Goal: Information Seeking & Learning: Learn about a topic

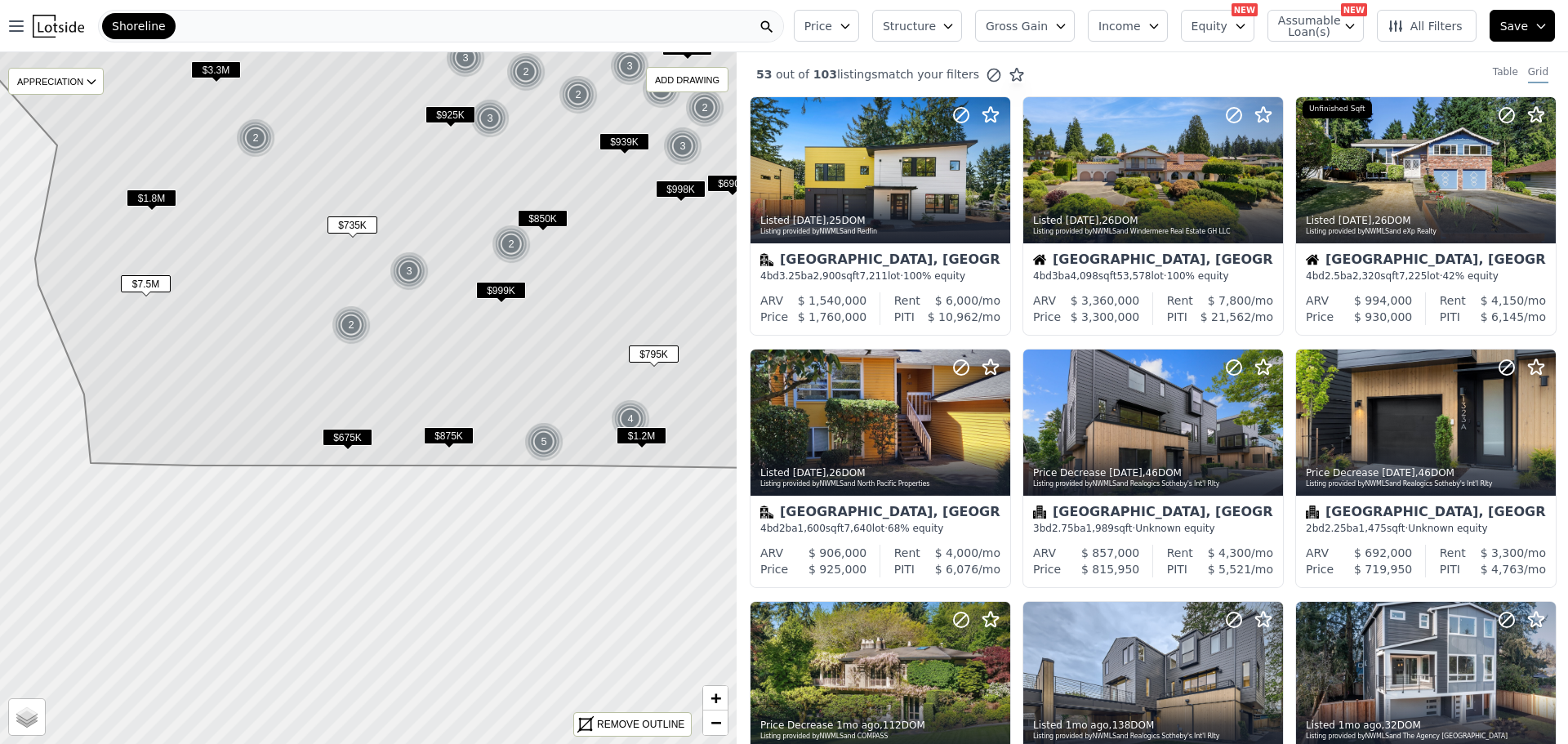
scroll to position [44, 0]
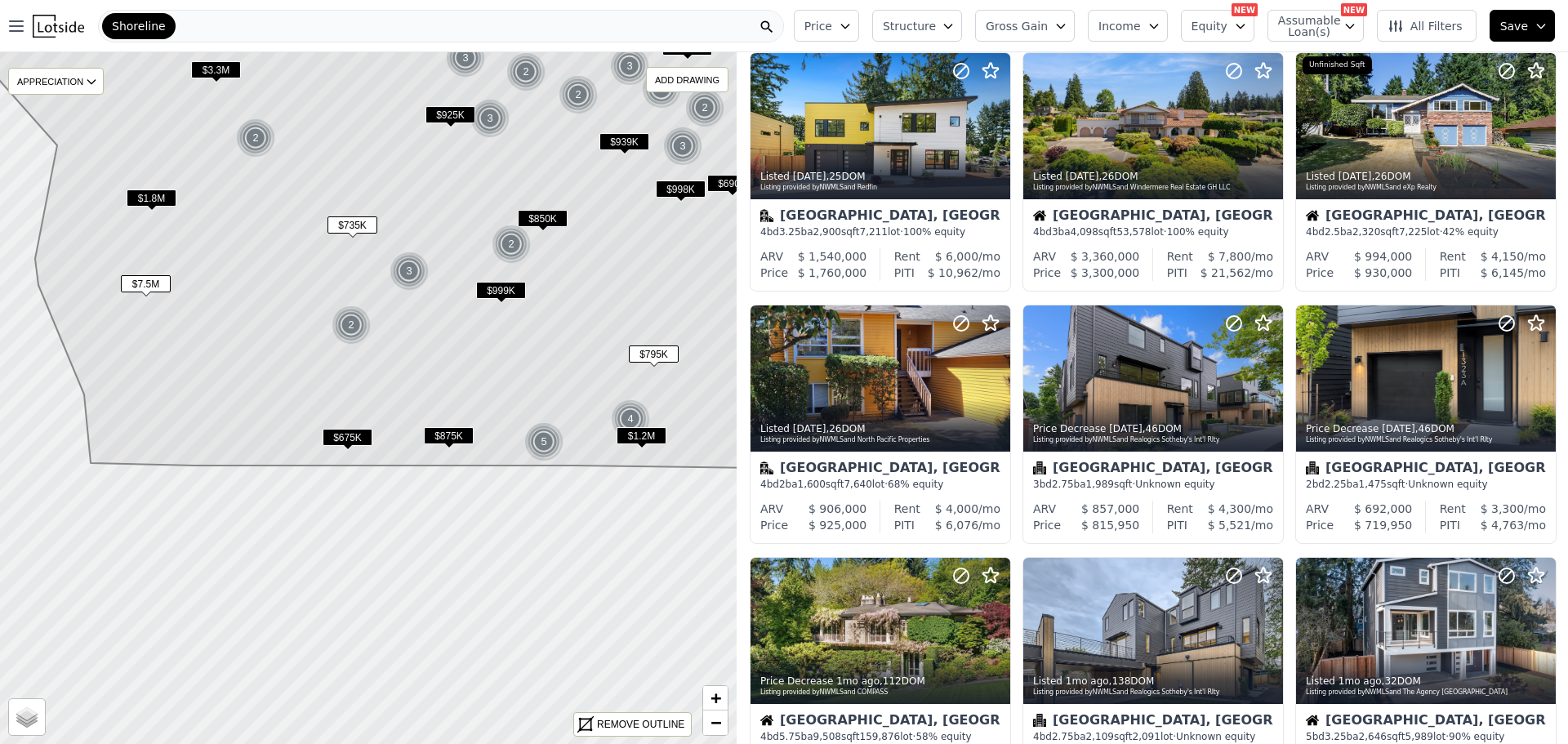
click at [163, 21] on div "Shoreline" at bounding box center [139, 26] width 74 height 26
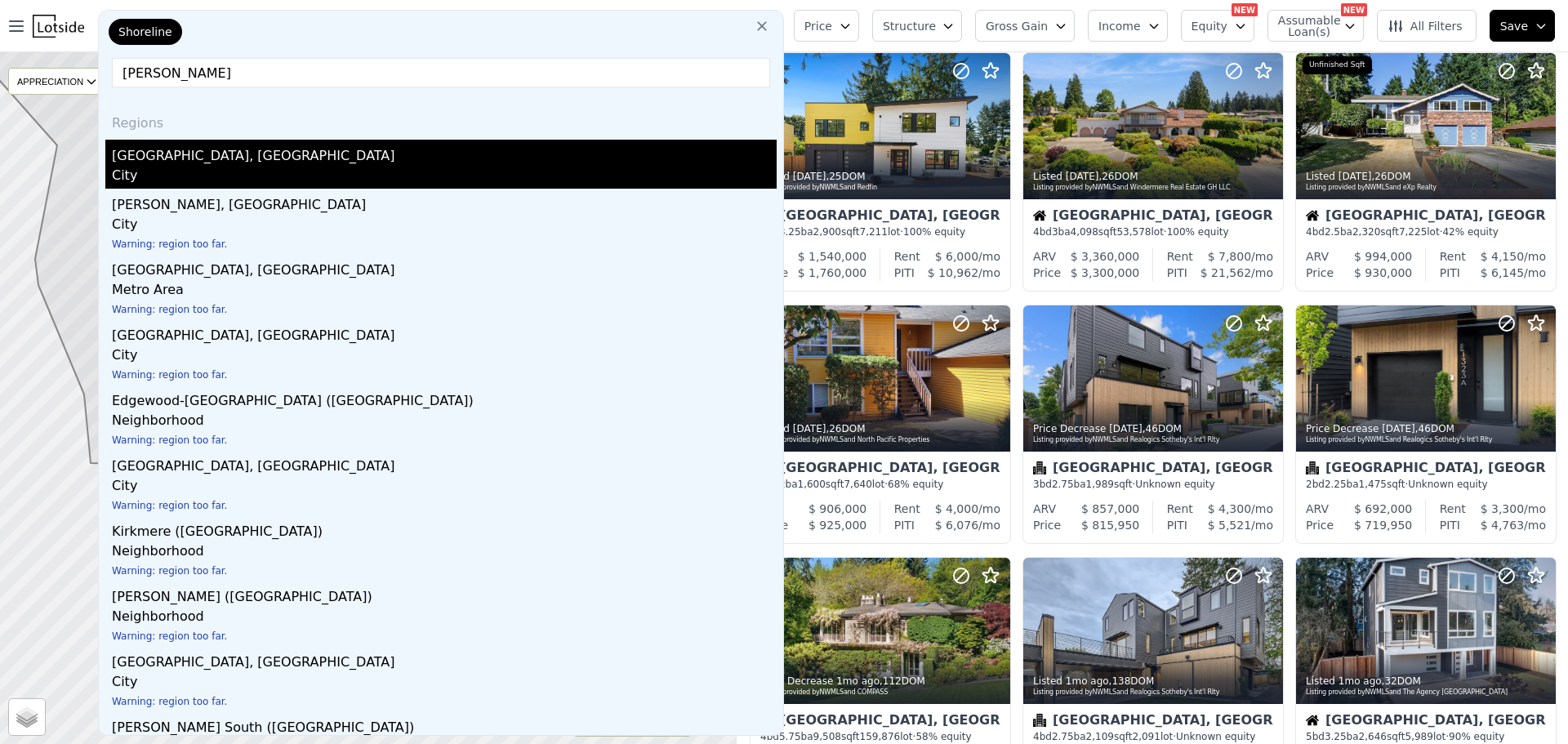
type input "Kirk"
click at [212, 157] on div "Kirkland, WA" at bounding box center [445, 153] width 665 height 26
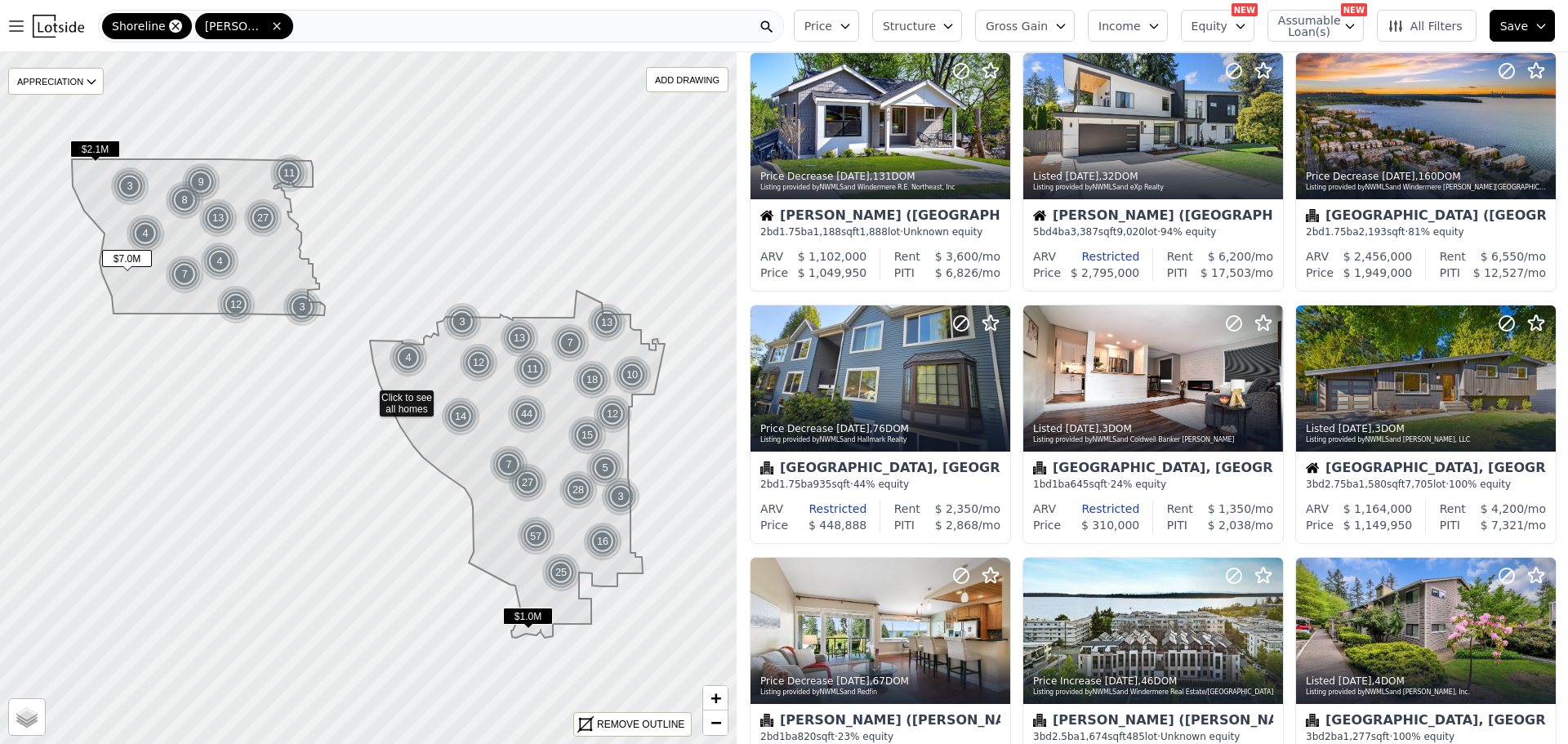
click at [169, 22] on icon at bounding box center [176, 26] width 13 height 13
click at [218, 22] on div "[PERSON_NAME]" at bounding box center [441, 25] width 686 height 33
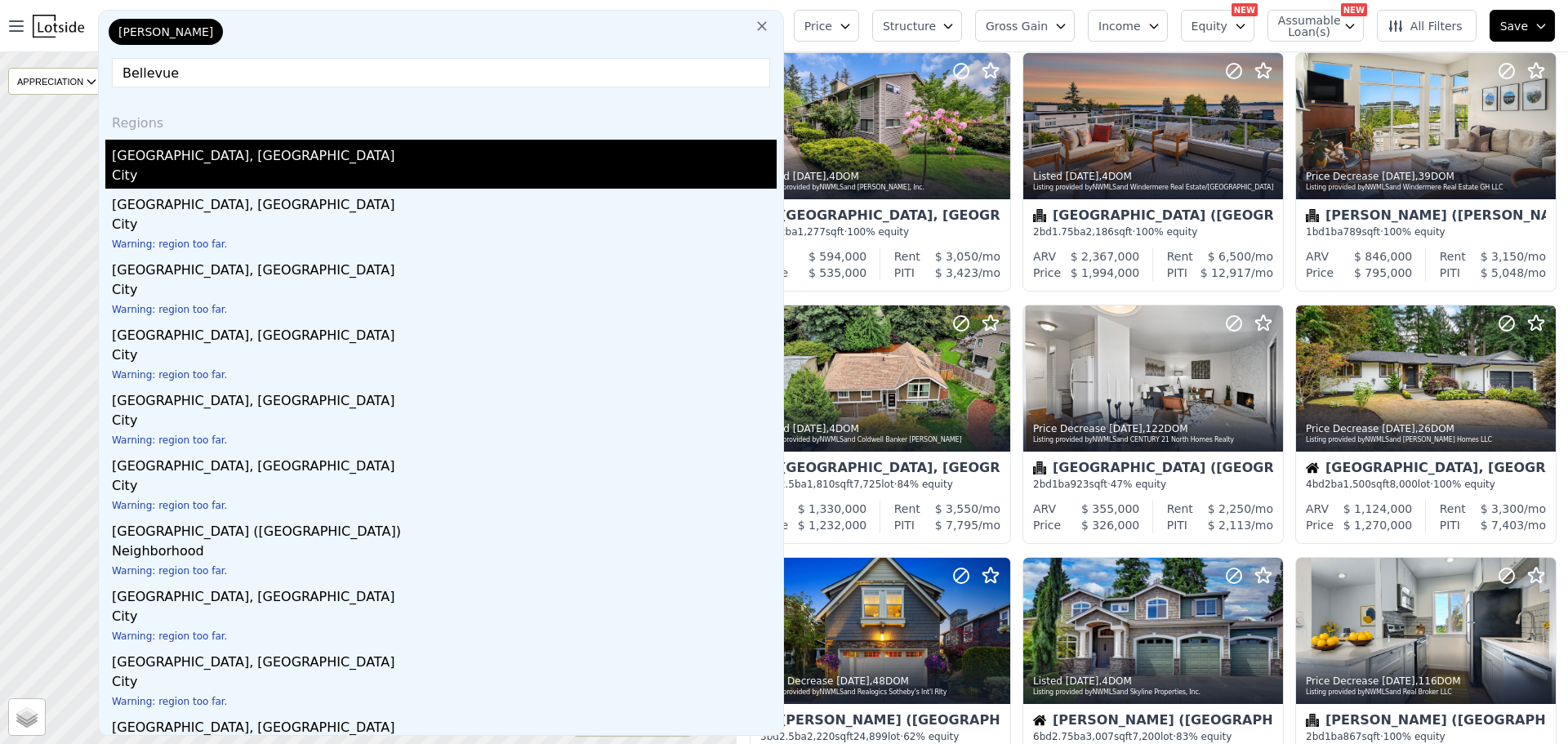
type input "Bellevue"
click at [169, 145] on div "Bellevue, WA" at bounding box center [445, 153] width 665 height 26
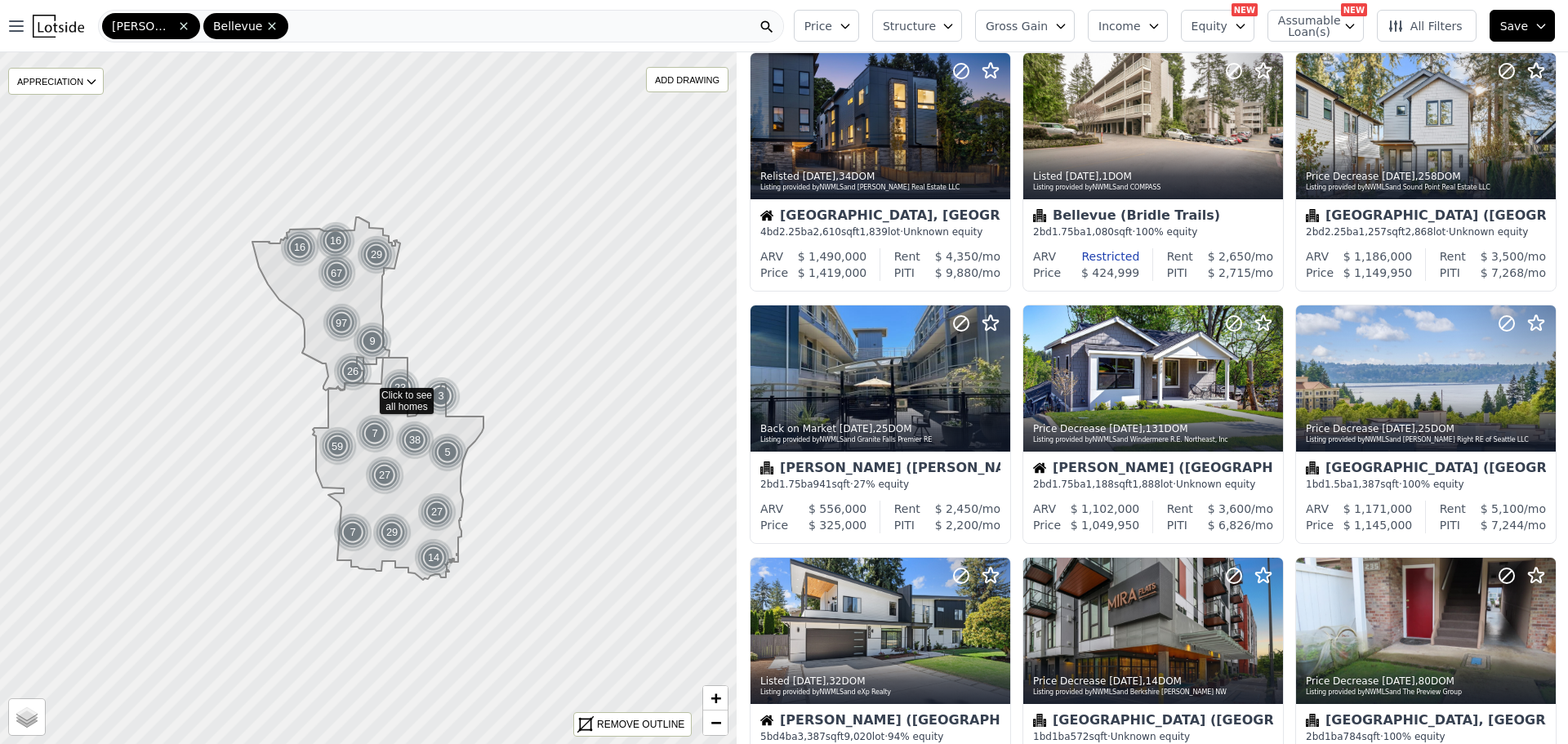
click at [319, 21] on div "Kirkland Bellevue" at bounding box center [441, 25] width 686 height 33
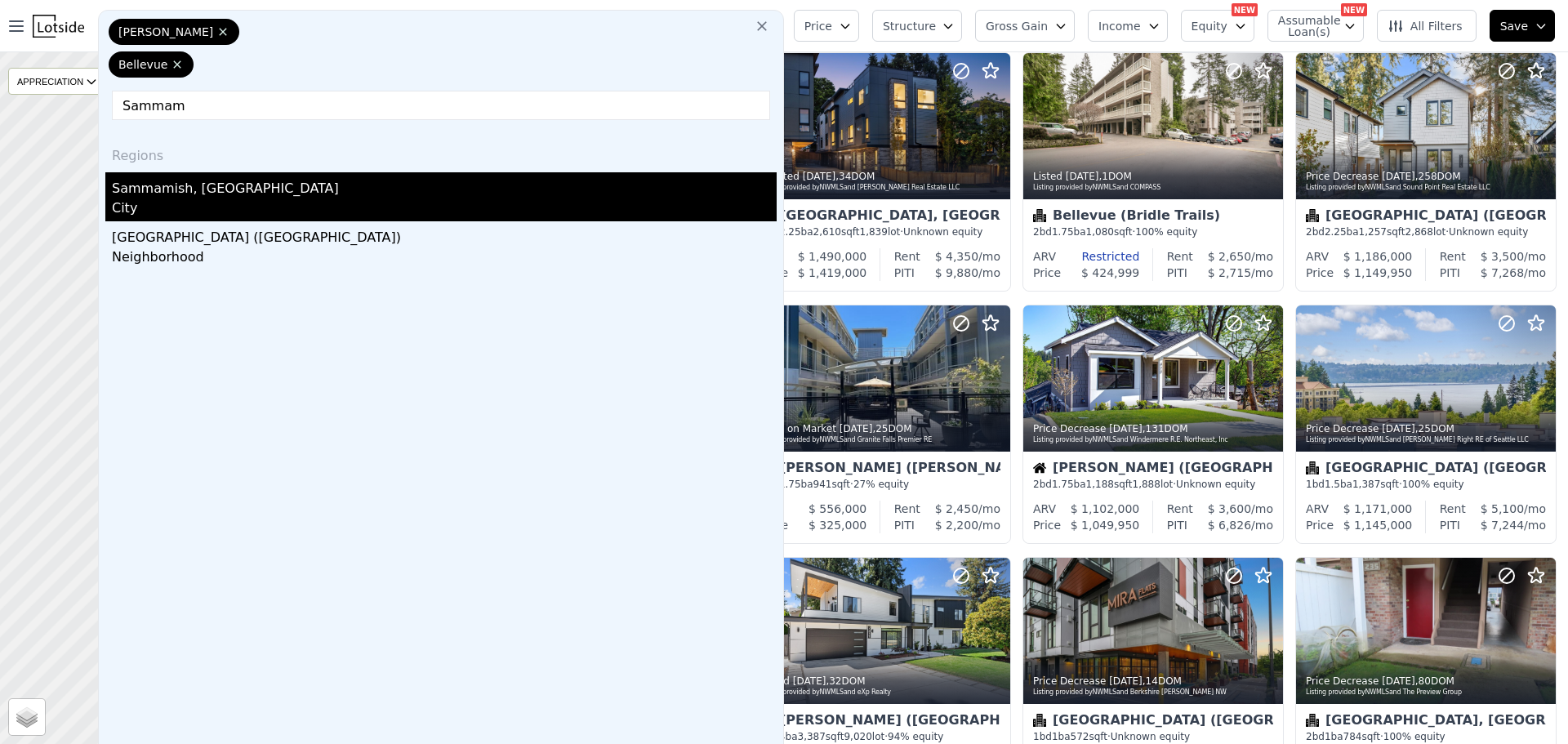
type input "Sammam"
click at [137, 172] on div "Sammamish, WA" at bounding box center [445, 185] width 665 height 26
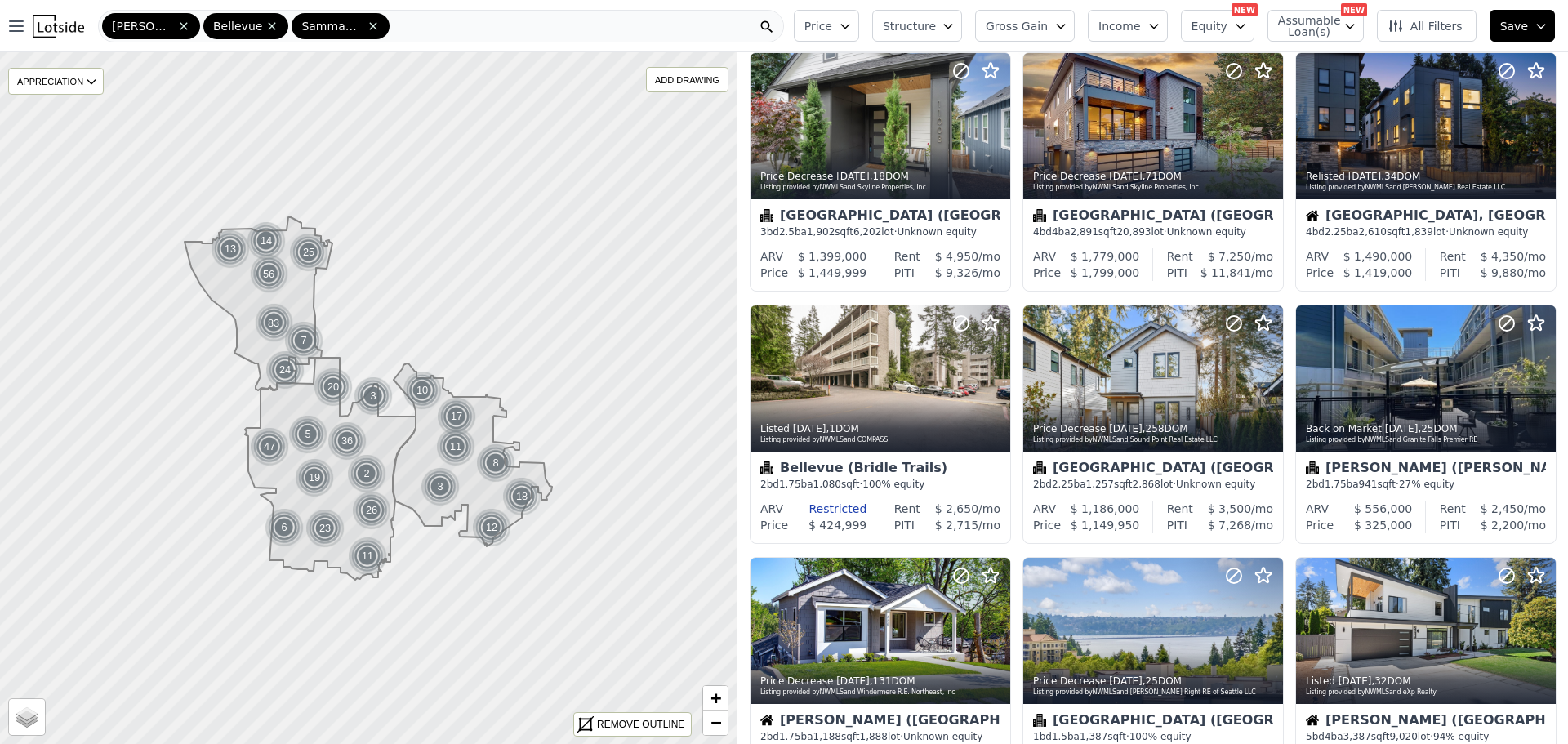
click at [852, 25] on icon "button" at bounding box center [845, 26] width 13 height 13
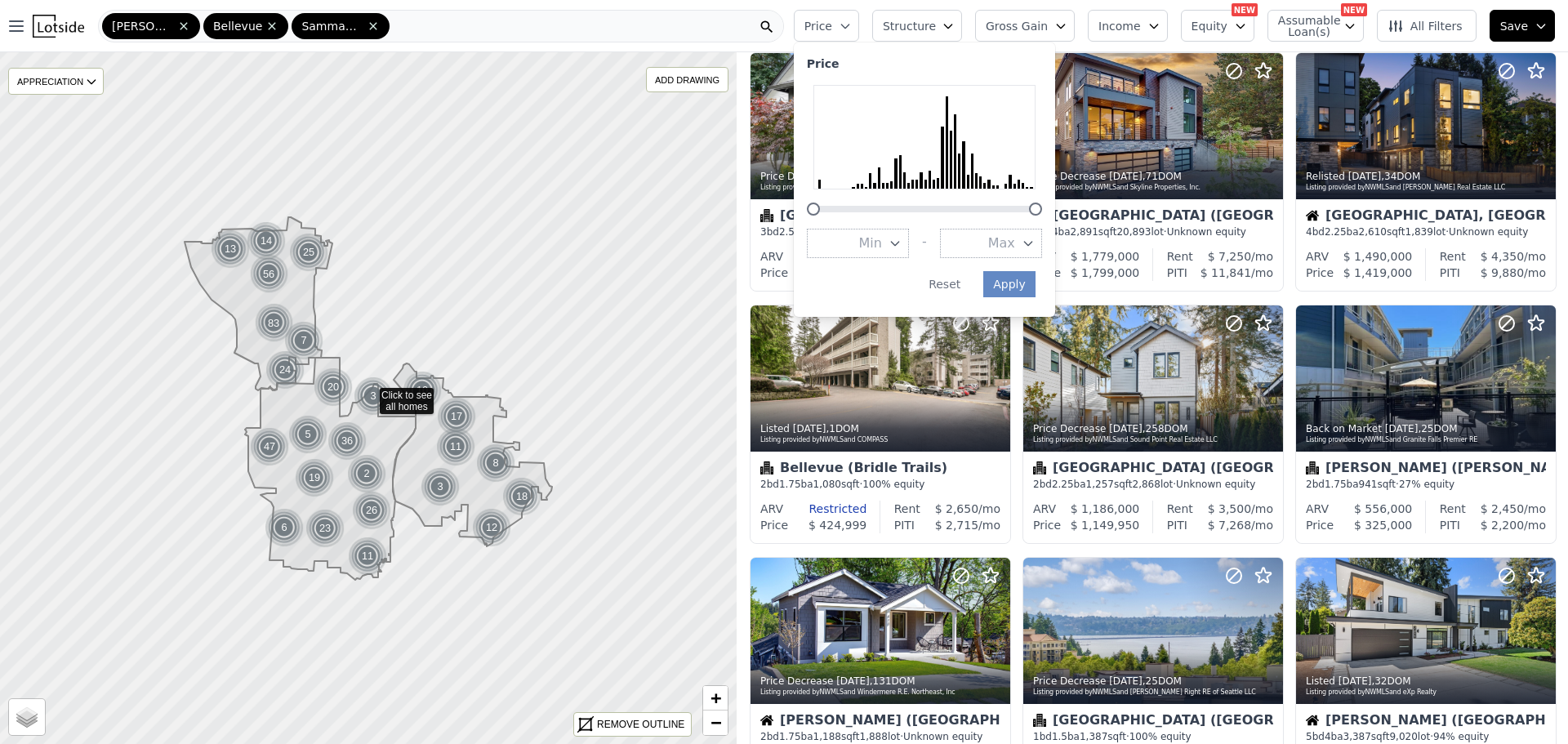
click at [1042, 235] on button "Max" at bounding box center [990, 242] width 102 height 29
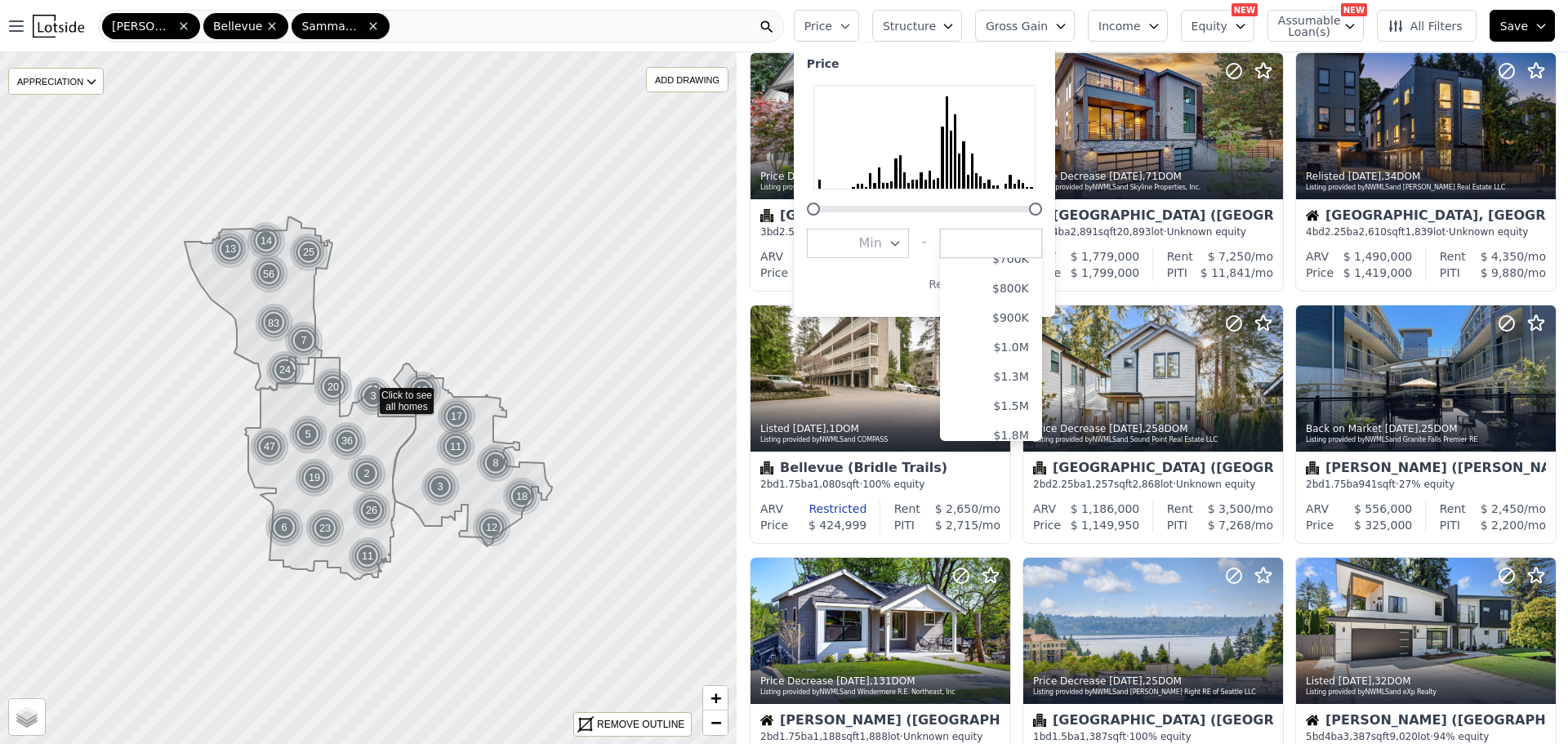
scroll to position [245, 0]
click at [1024, 350] on button "$1.3M" at bounding box center [990, 350] width 102 height 29
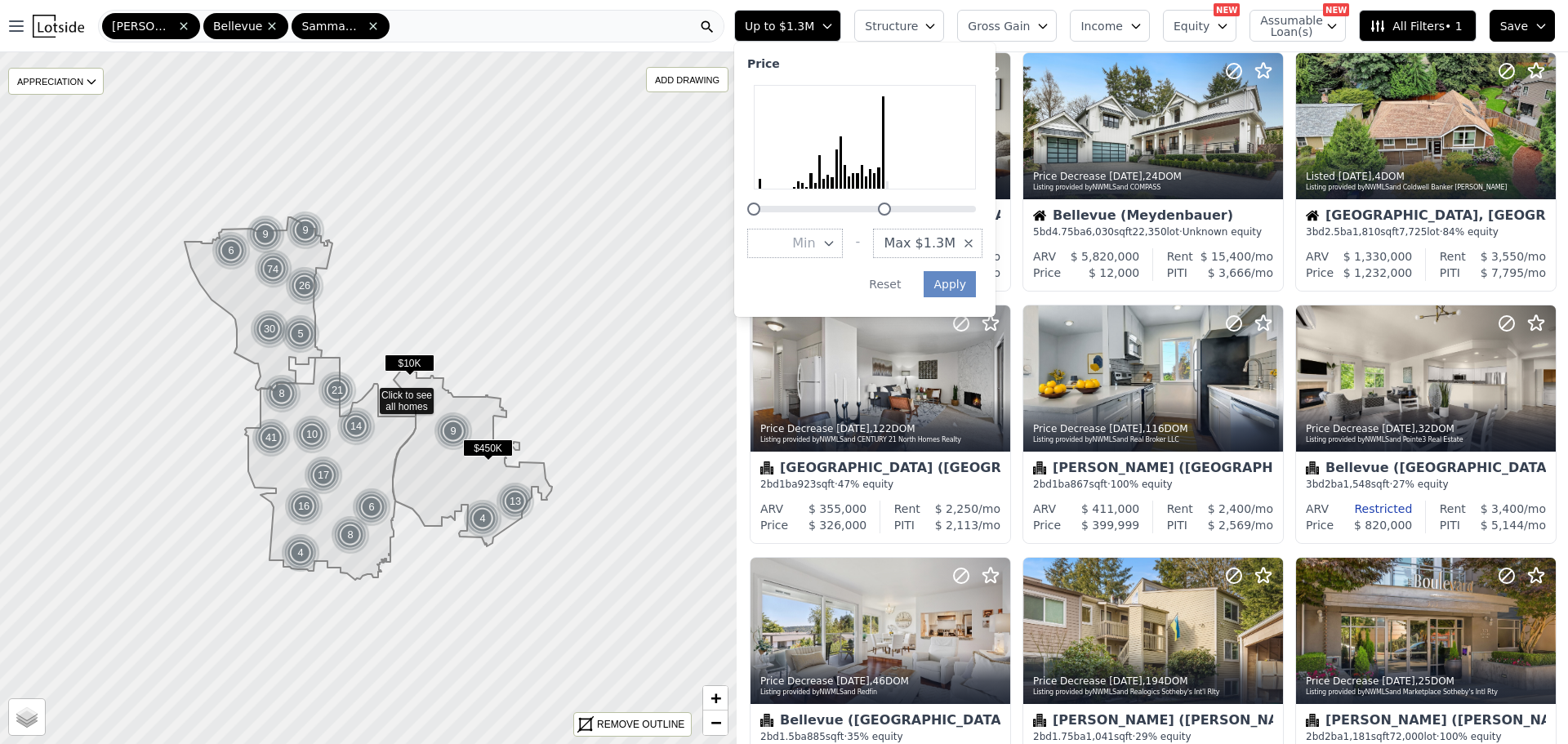
click at [937, 24] on icon "button" at bounding box center [931, 26] width 13 height 13
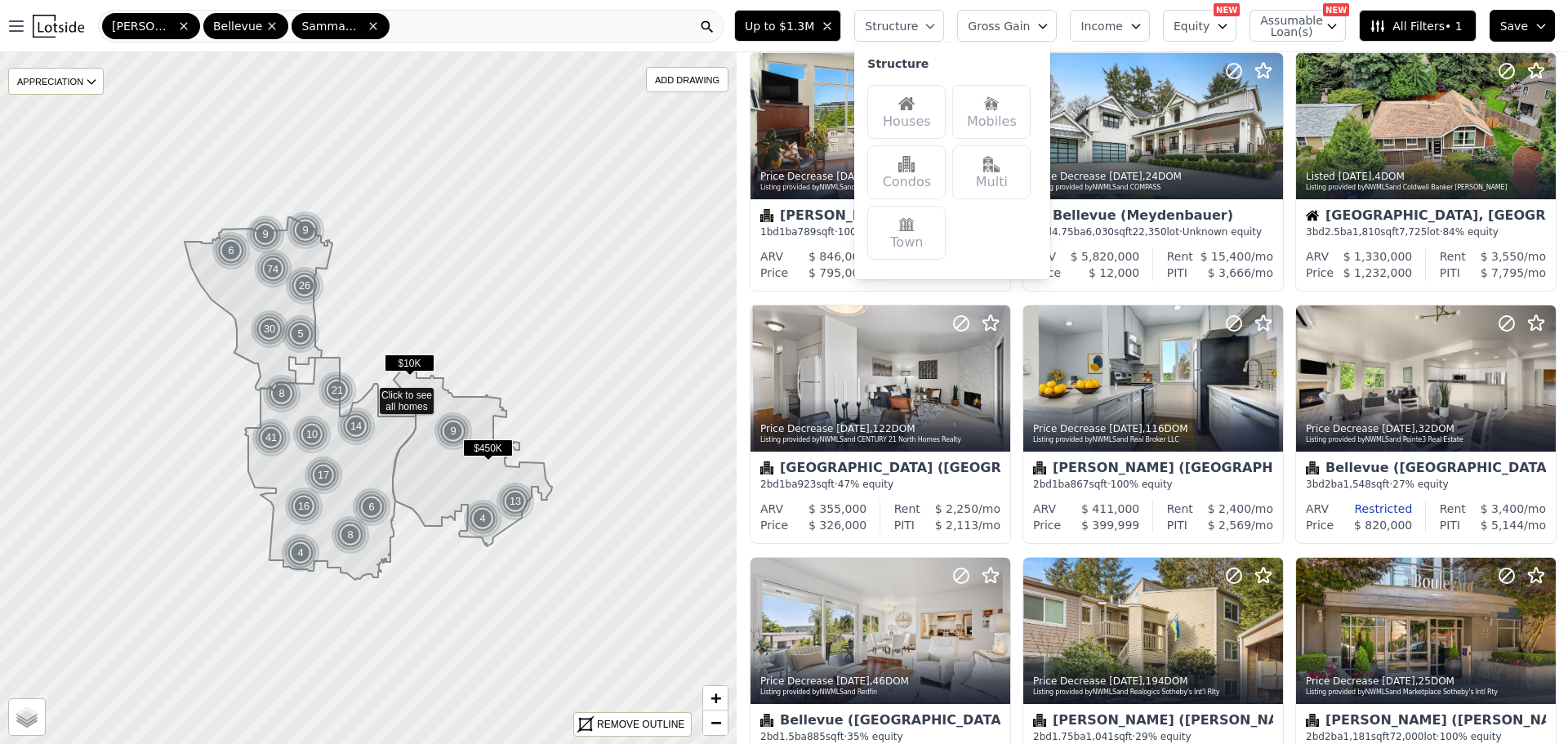
click at [915, 102] on img at bounding box center [906, 103] width 16 height 16
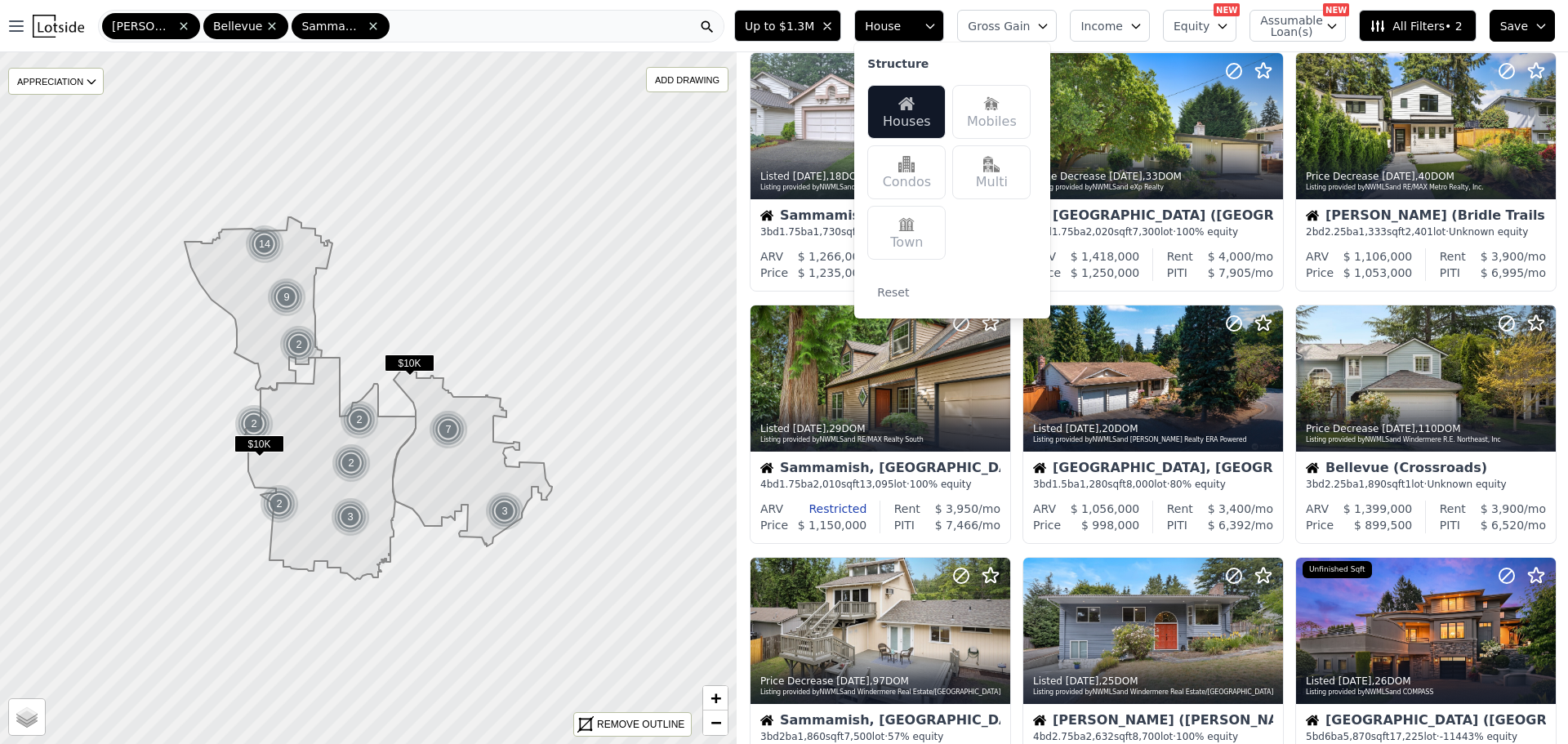
click at [752, 294] on div "Listed 3w ago , 18 DOM Listing provided by NWMLS and Windermere Real Estate/Eas…" at bounding box center [1152, 557] width 831 height 1009
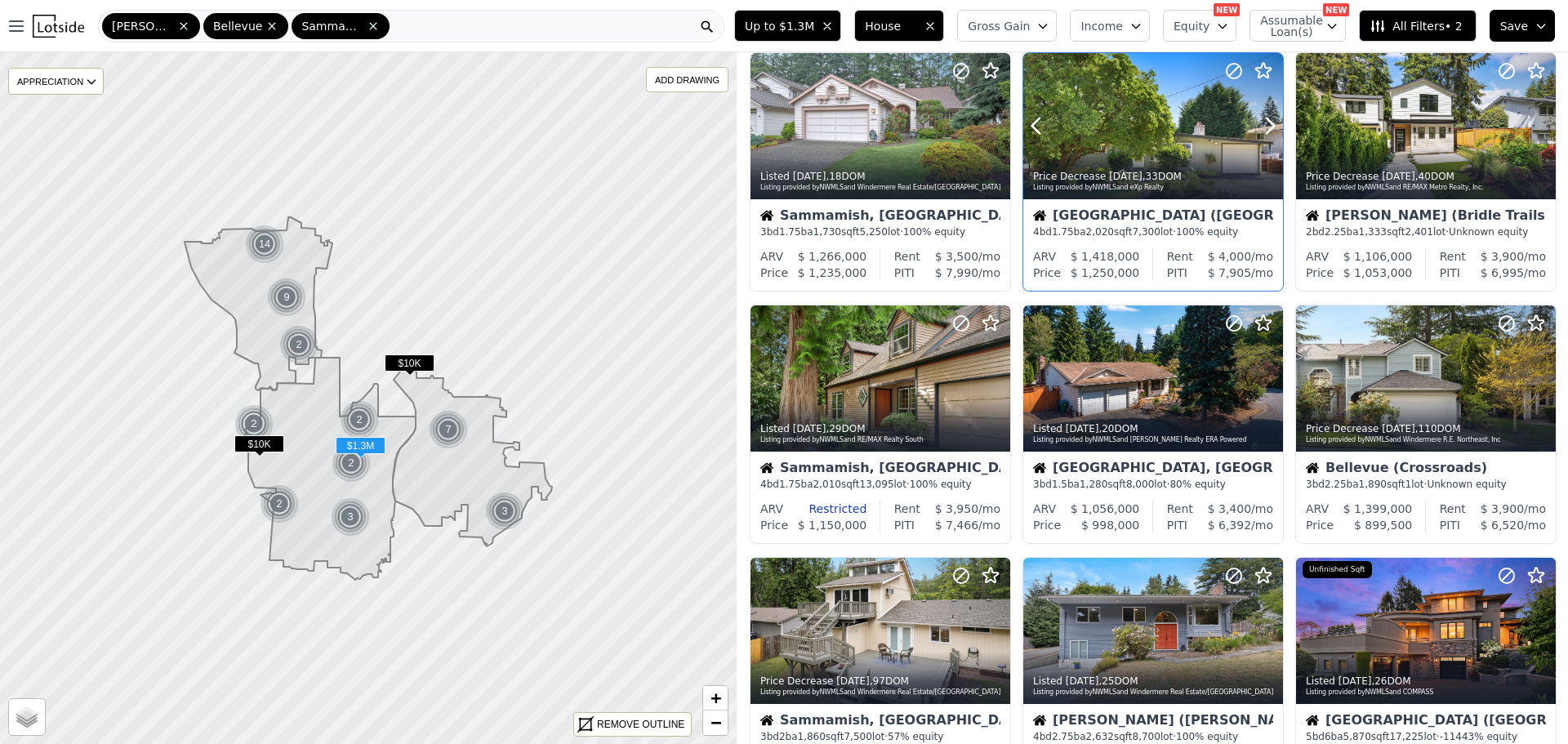
click at [1127, 160] on div "Price Decrease 3w ago , 33 DOM Listing provided by NWMLS and eXp Realty" at bounding box center [1152, 180] width 259 height 39
click at [1412, 387] on div at bounding box center [1426, 378] width 259 height 146
click at [1092, 368] on div at bounding box center [1152, 378] width 259 height 146
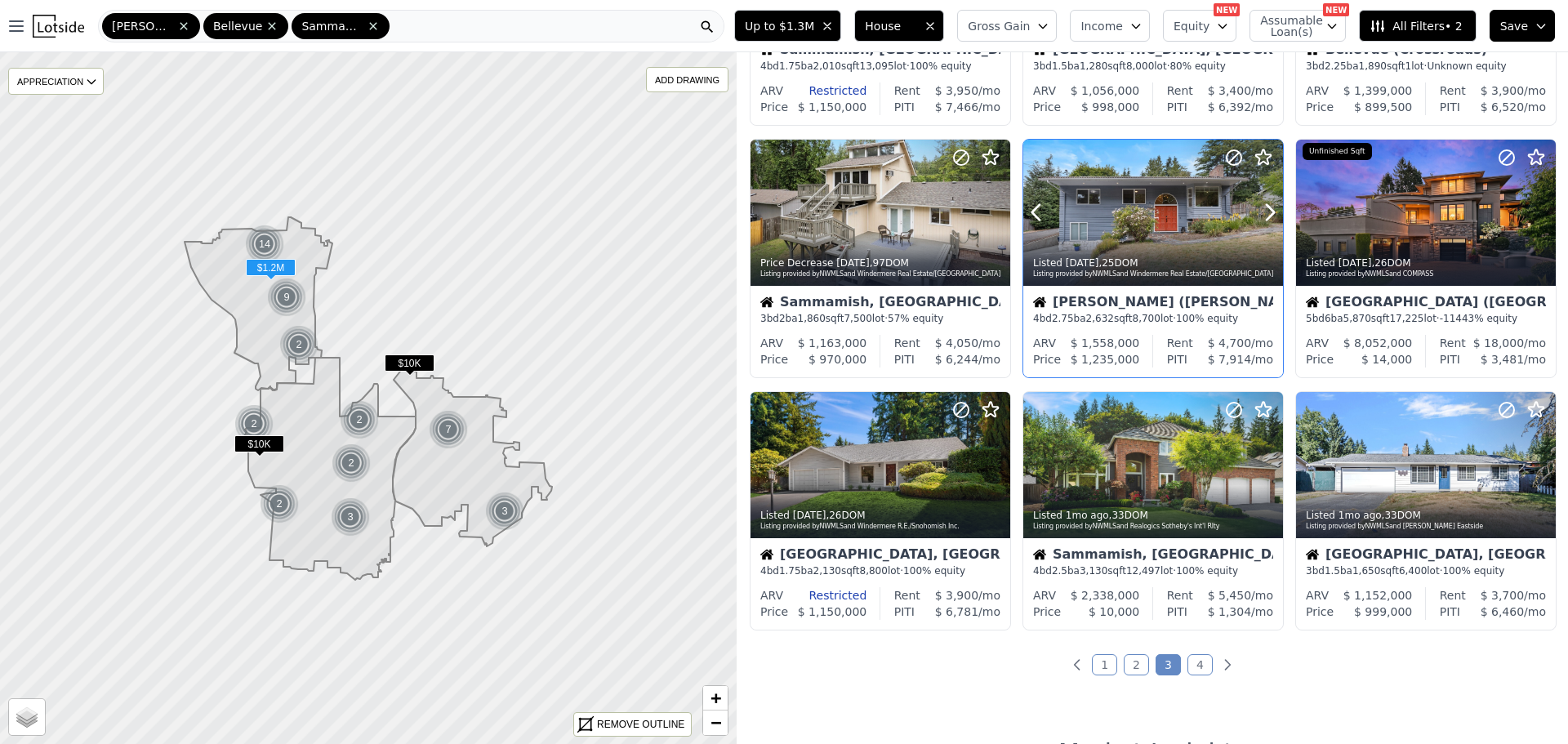
scroll to position [534, 0]
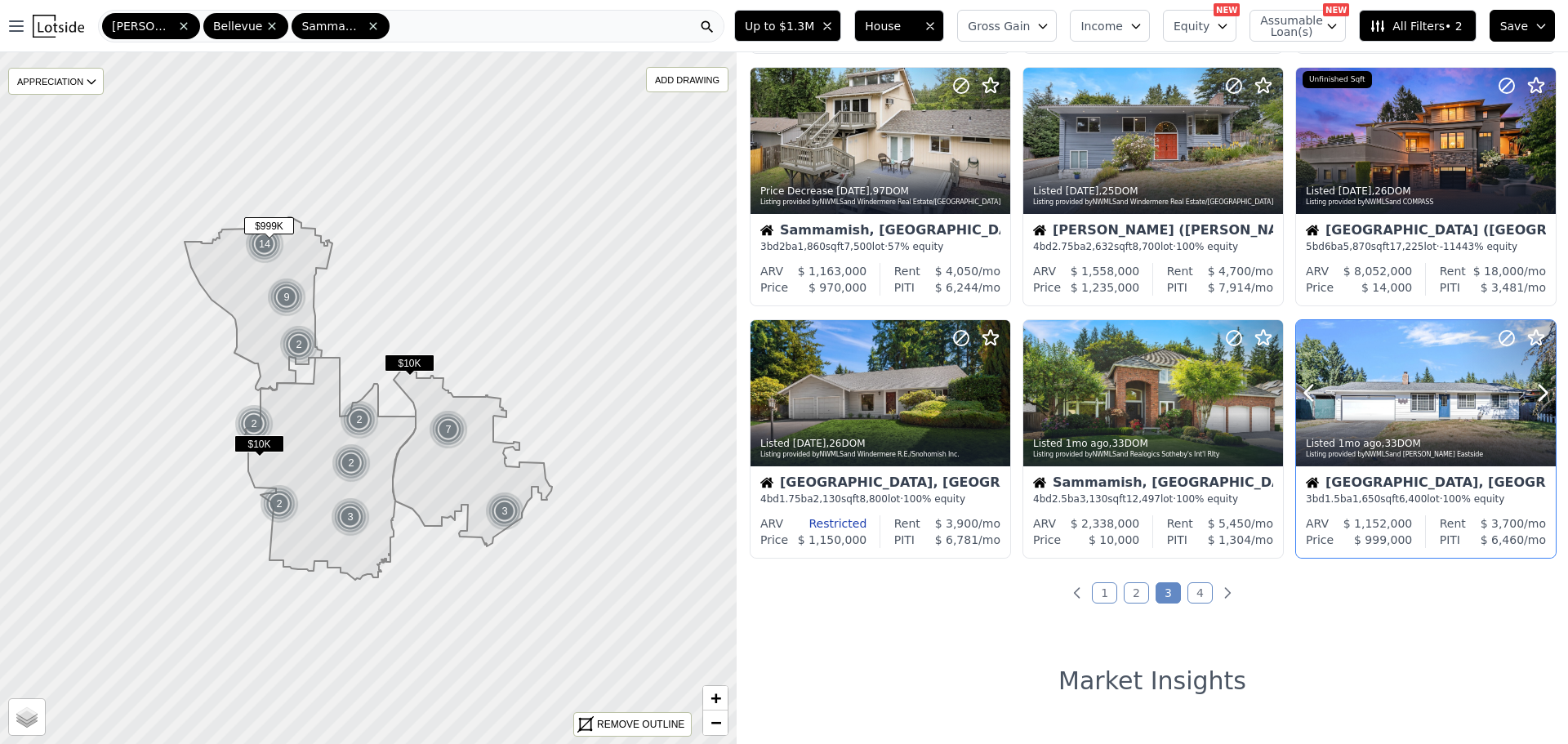
click at [1404, 406] on div at bounding box center [1426, 393] width 259 height 146
click at [1188, 592] on link "4" at bounding box center [1200, 592] width 25 height 22
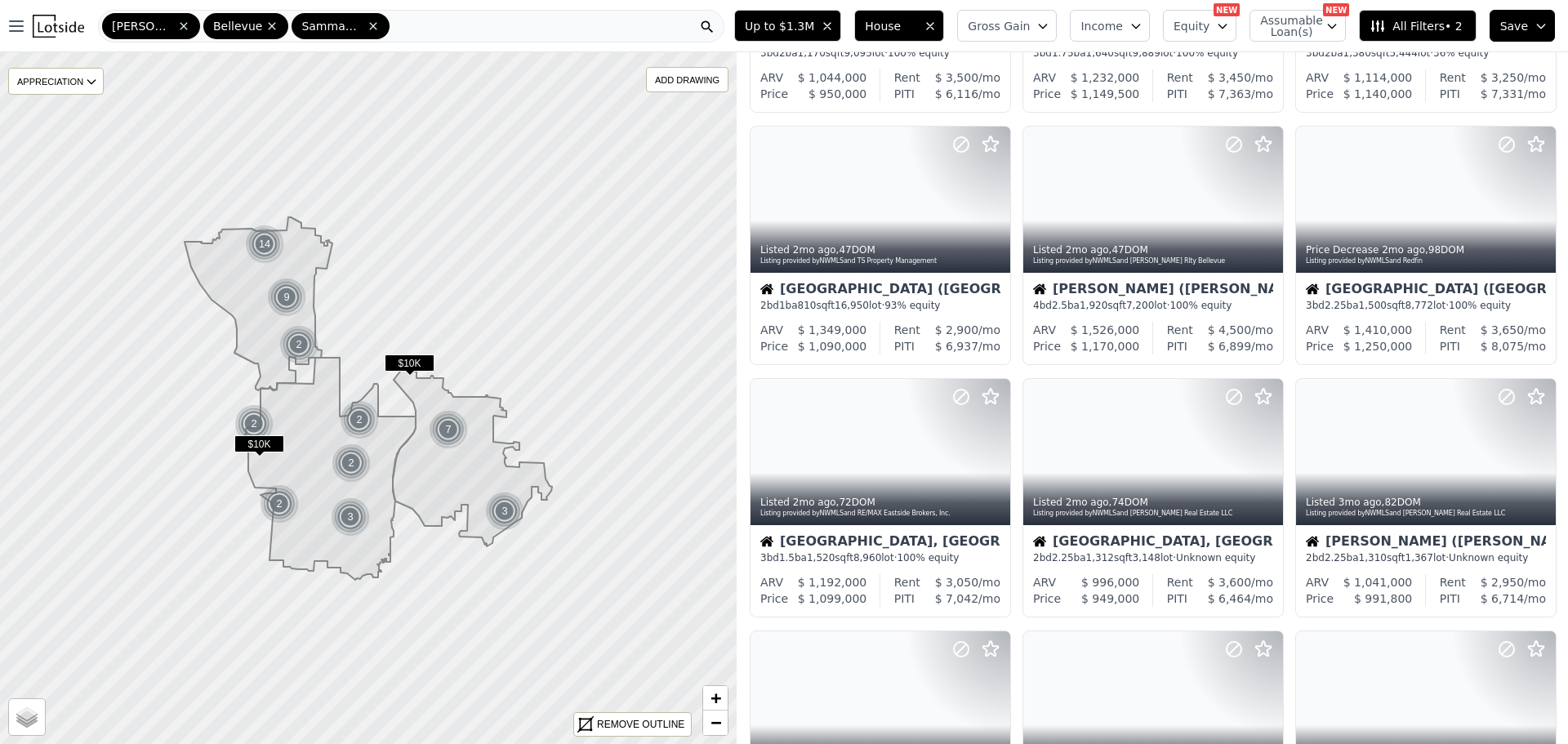
scroll to position [0, 0]
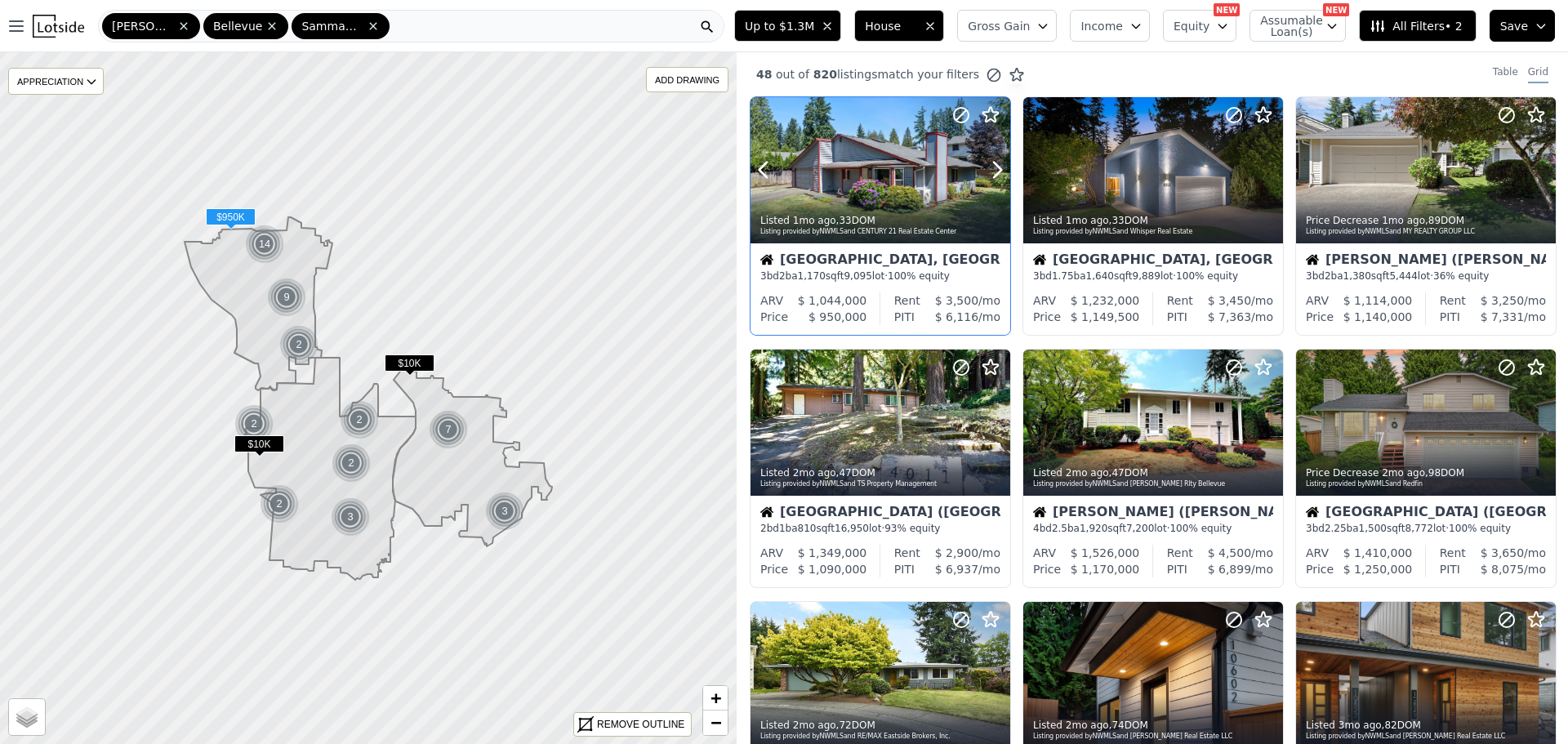
click at [843, 158] on div at bounding box center [880, 170] width 259 height 146
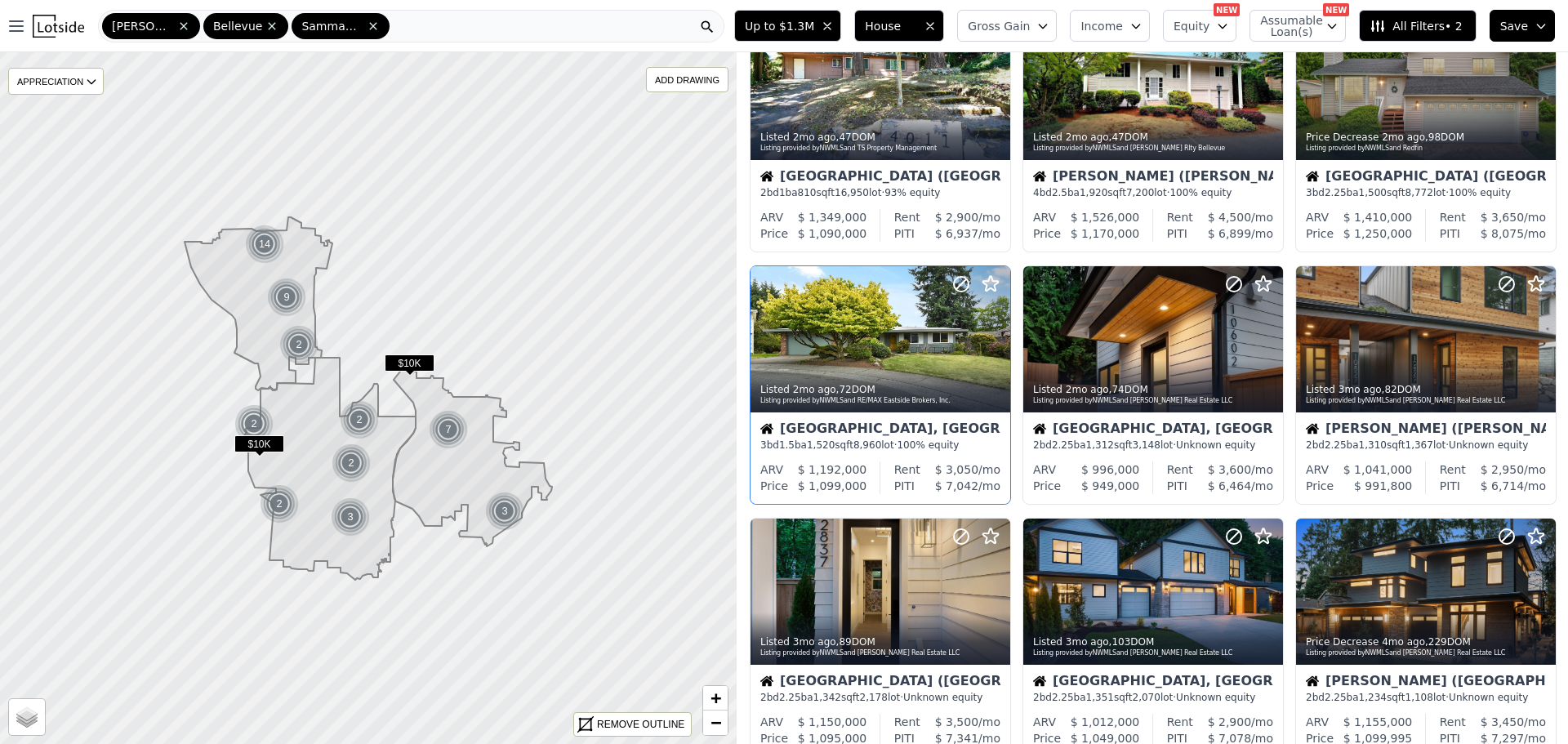
scroll to position [327, 0]
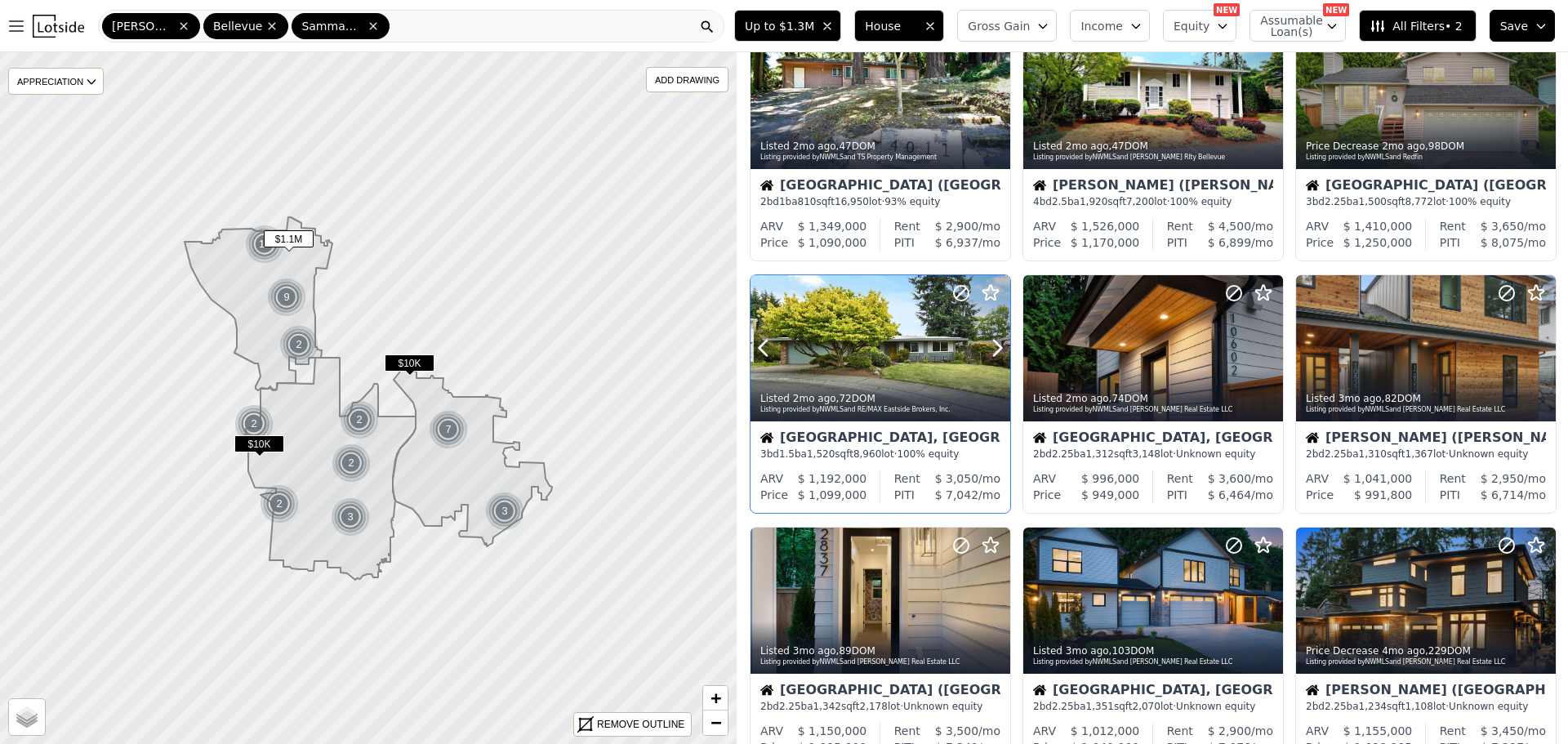
click at [835, 330] on div at bounding box center [880, 348] width 259 height 146
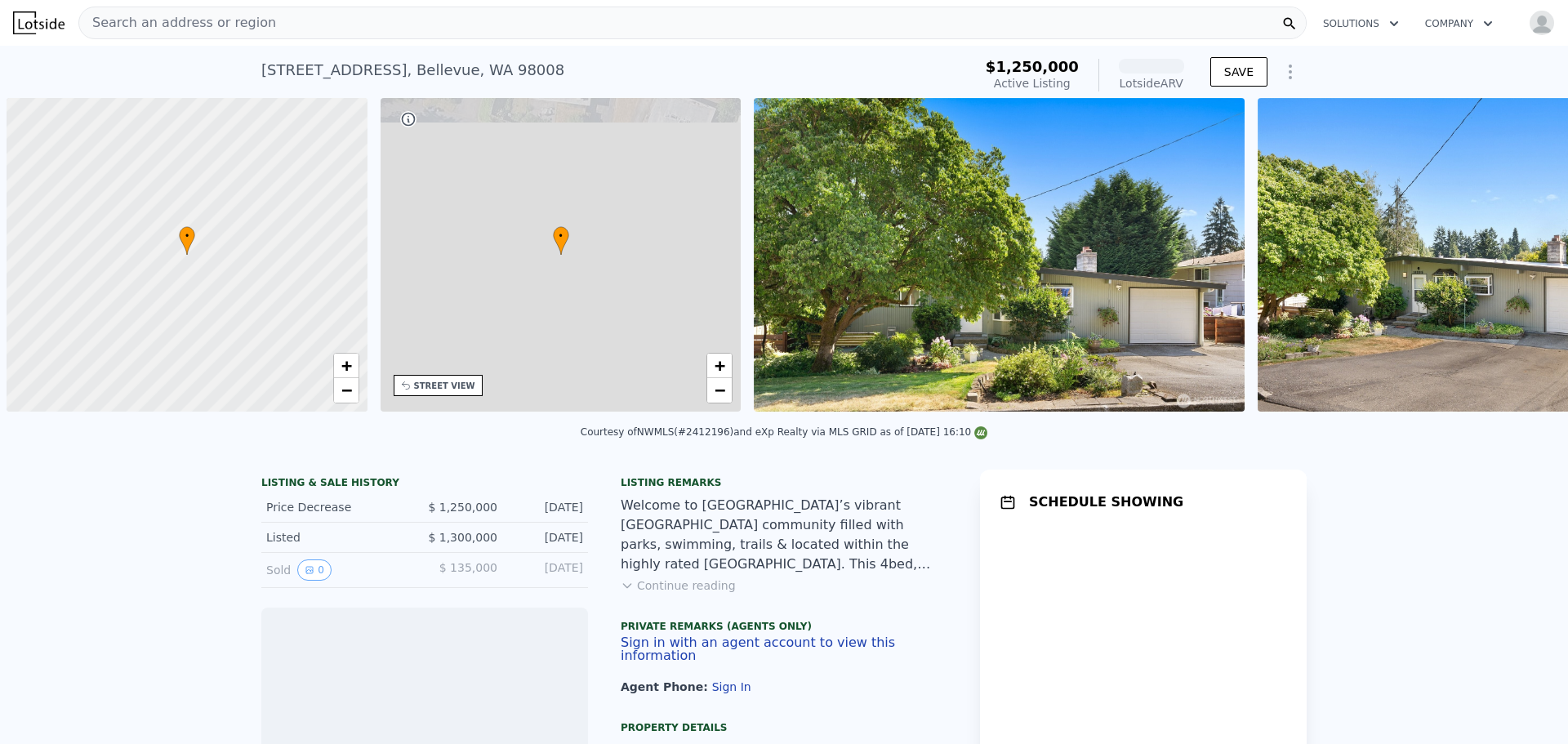
scroll to position [0, 7]
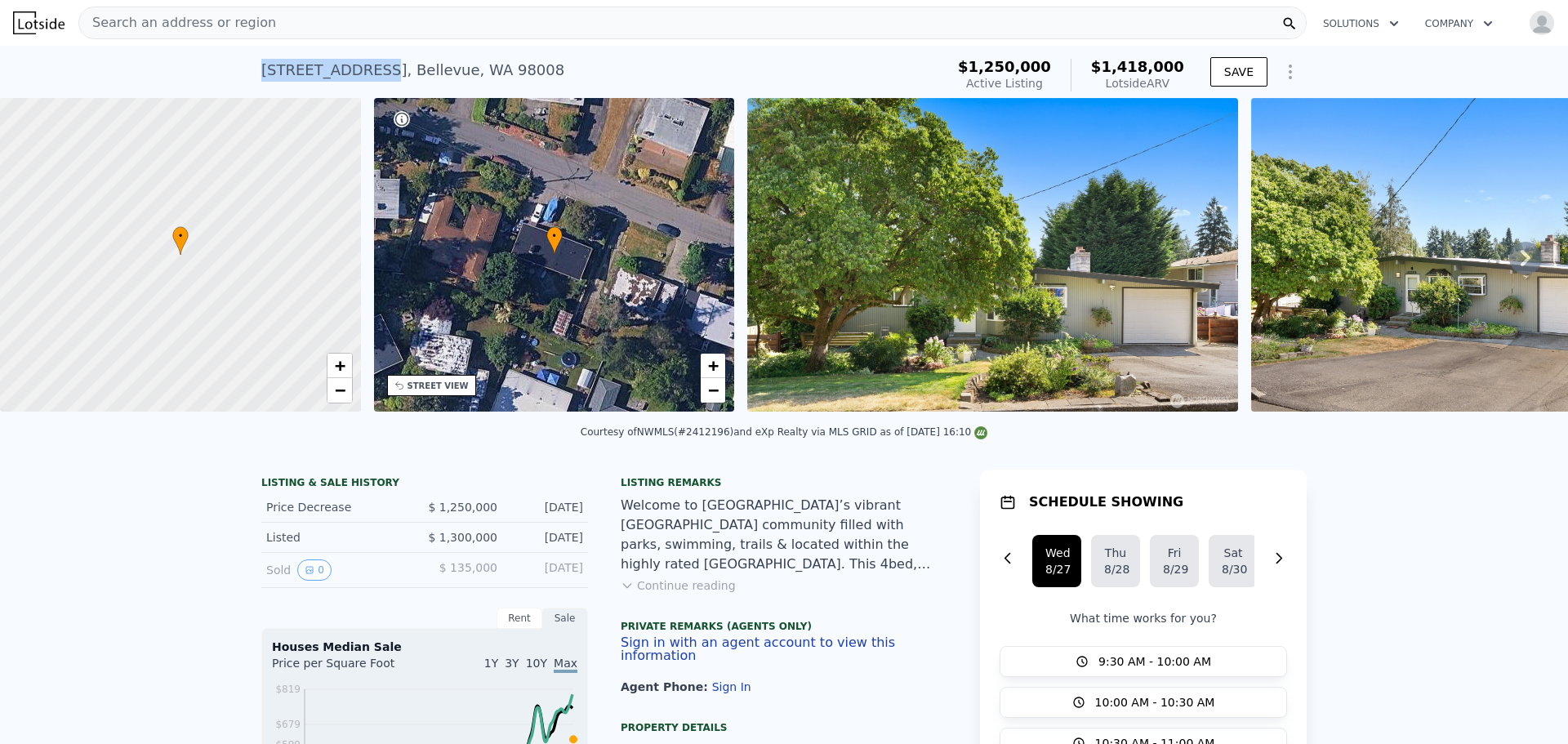
drag, startPoint x: 253, startPoint y: 67, endPoint x: 357, endPoint y: 75, distance: 104.3
click at [357, 75] on div "16205 SE 7th St , Bellevue , WA 98008 Active at $1.250m (~ARV $1.418m ) $1,250,…" at bounding box center [784, 72] width 1568 height 52
copy div "16205 SE 7th St"
click at [688, 593] on button "Continue reading" at bounding box center [678, 585] width 115 height 16
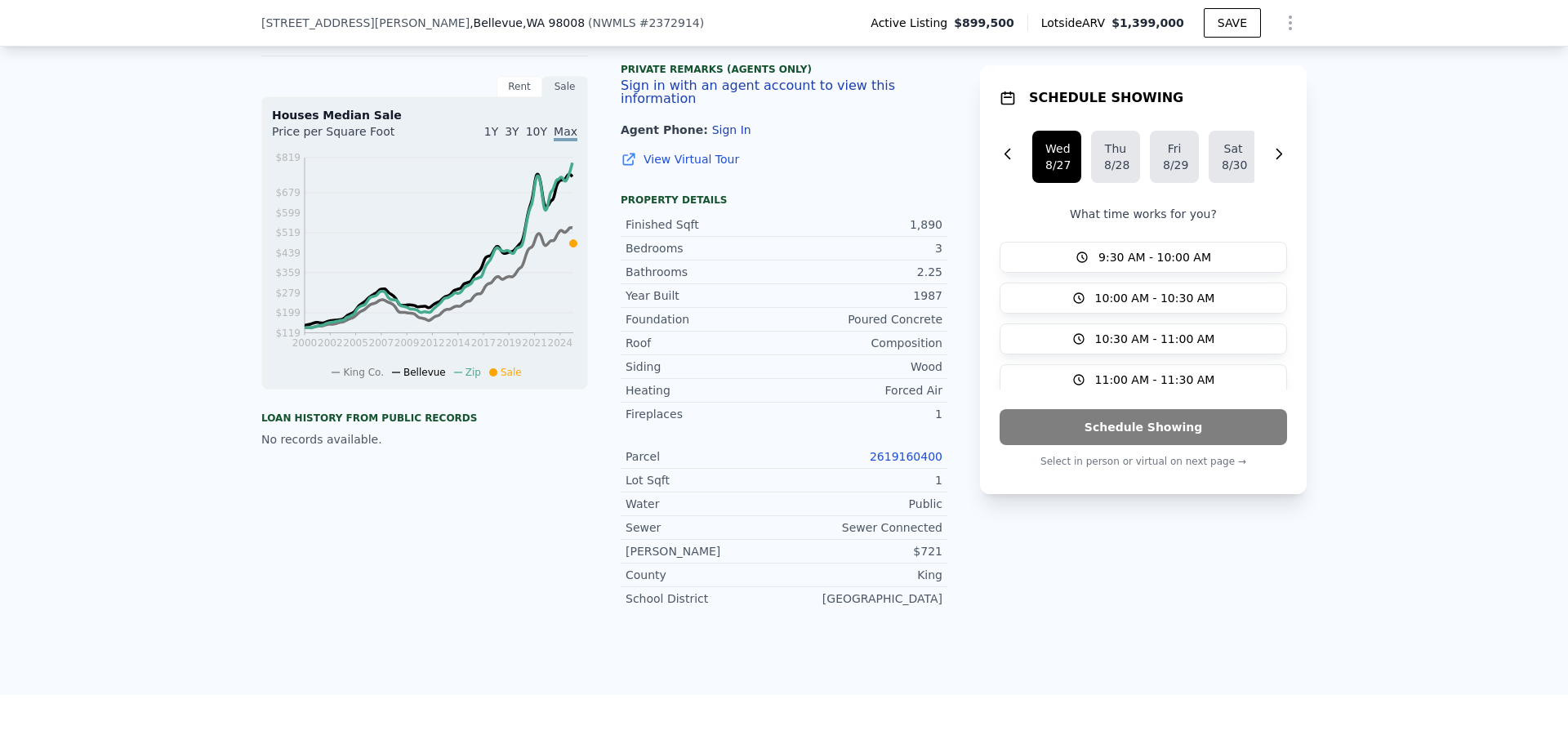
scroll to position [566, 0]
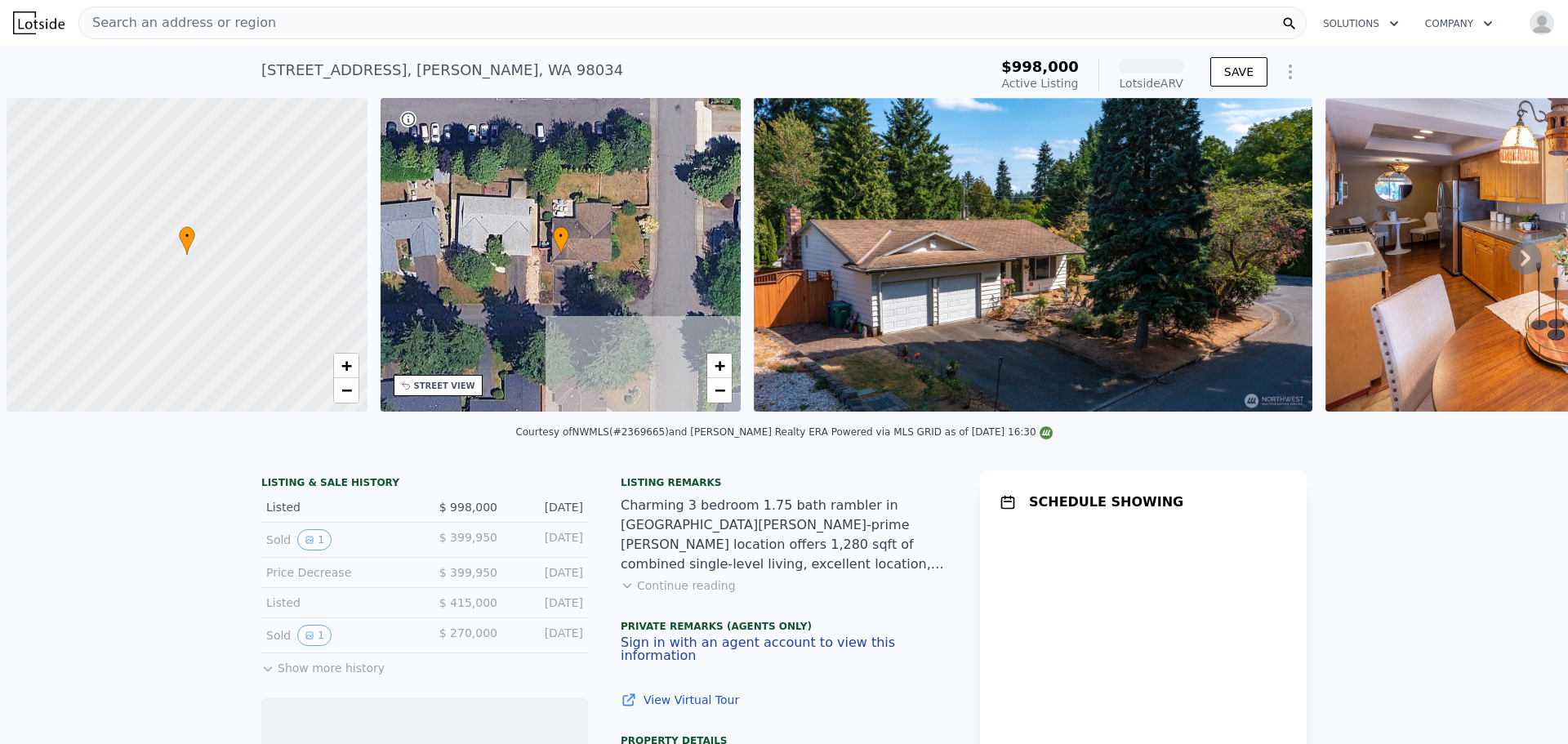
scroll to position [0, 7]
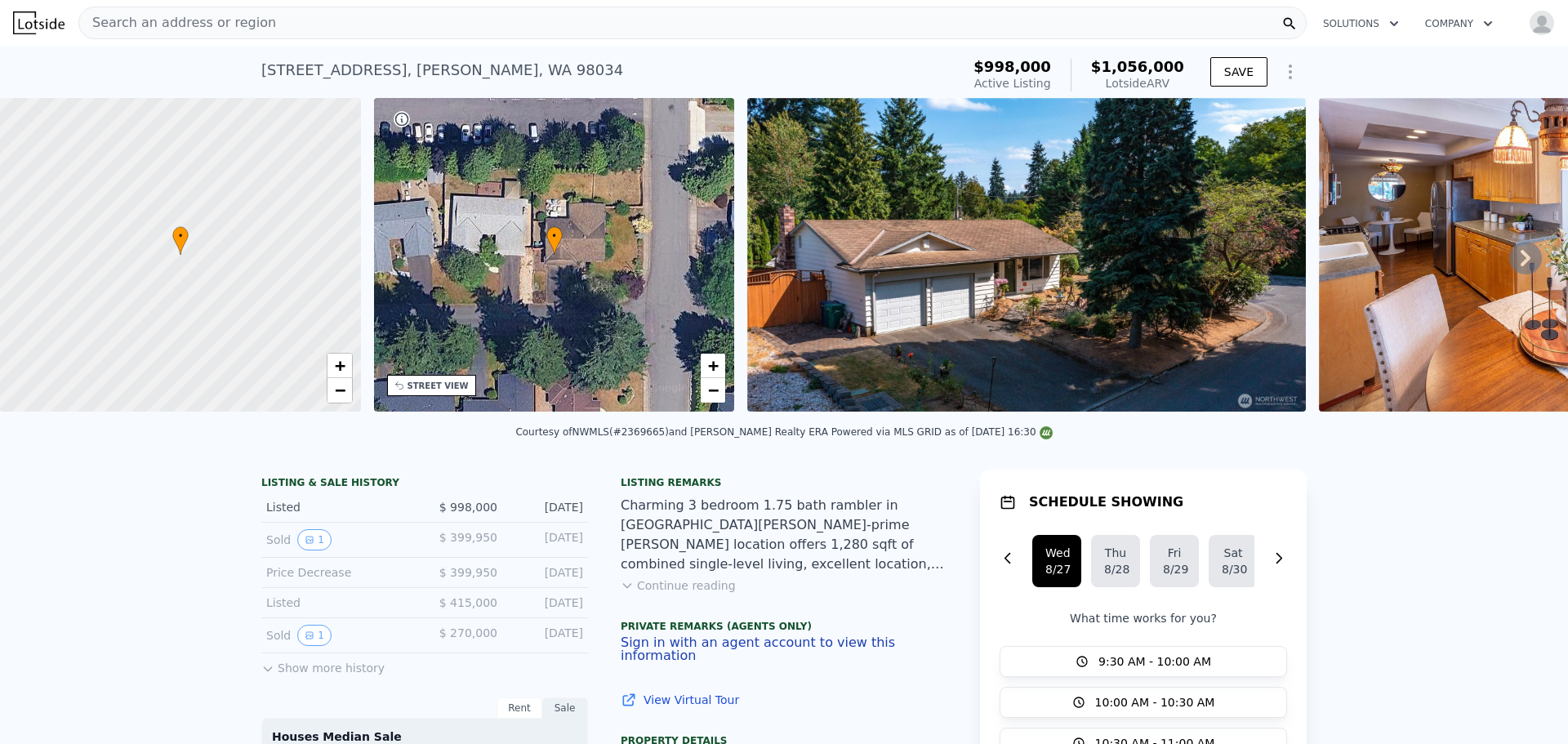
drag, startPoint x: 253, startPoint y: 66, endPoint x: 377, endPoint y: 61, distance: 124.1
click at [377, 61] on div "10722 NE 142nd St , Kirkland , WA 98034 Active at $998k (~ARV $1.056m ) $998,00…" at bounding box center [784, 72] width 1568 height 52
copy div "10722 NE 142nd St"
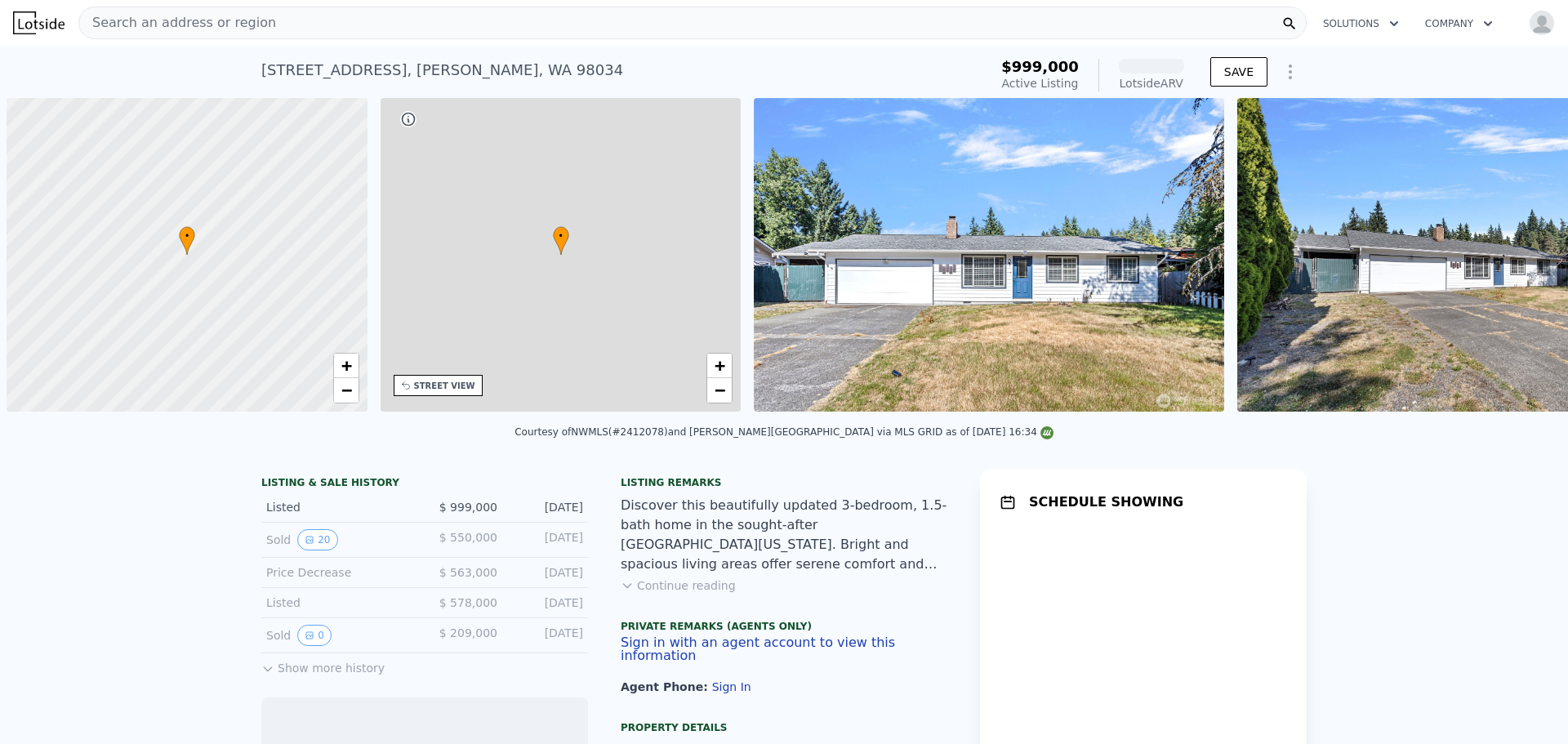
scroll to position [0, 7]
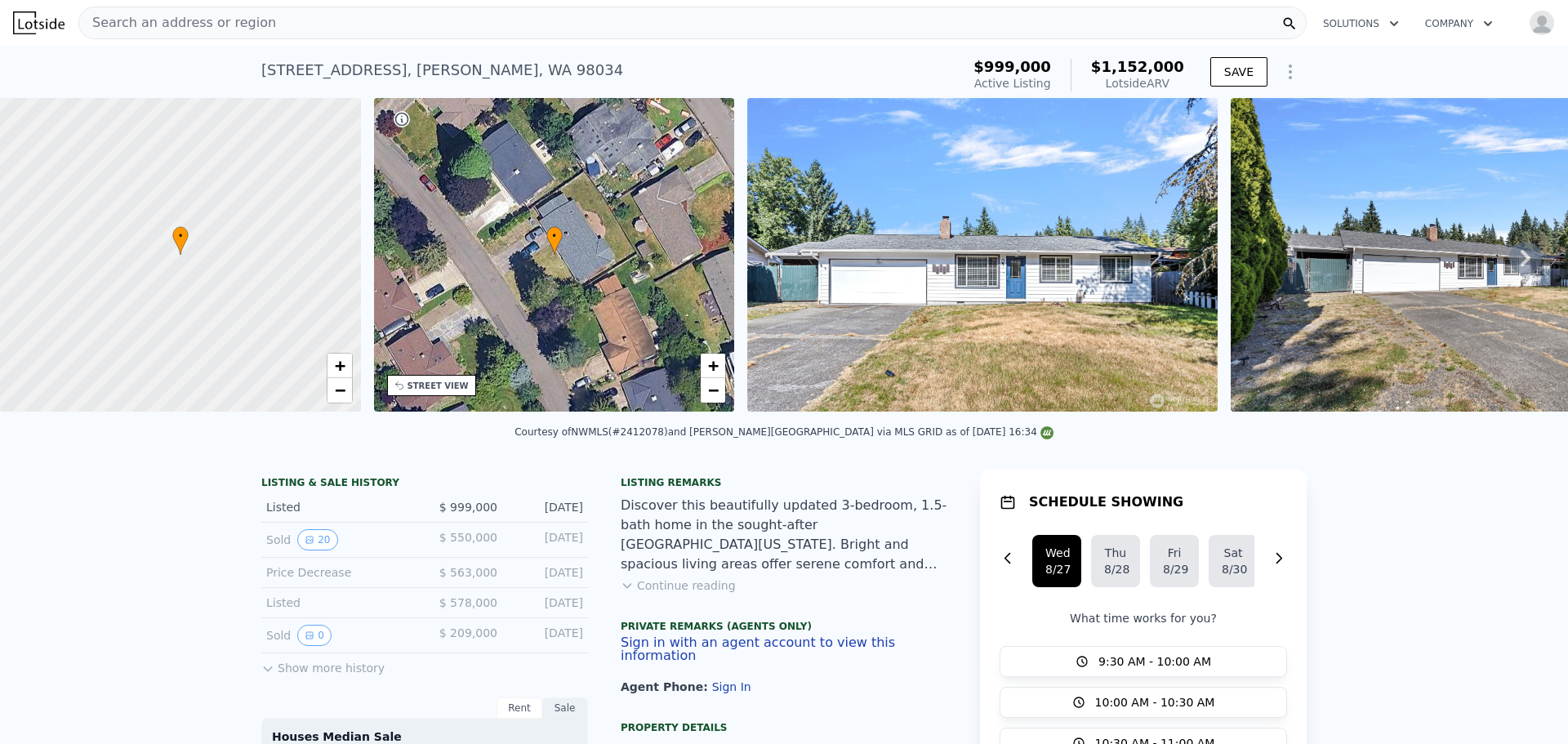
drag, startPoint x: 253, startPoint y: 68, endPoint x: 372, endPoint y: 66, distance: 119.0
click at [372, 66] on div "10346 NE 141st St , Kirkland , WA 98034 Active at $999k (~ARV $1.152m ) $999,00…" at bounding box center [784, 72] width 1568 height 52
copy div "10346 NE 141st St"
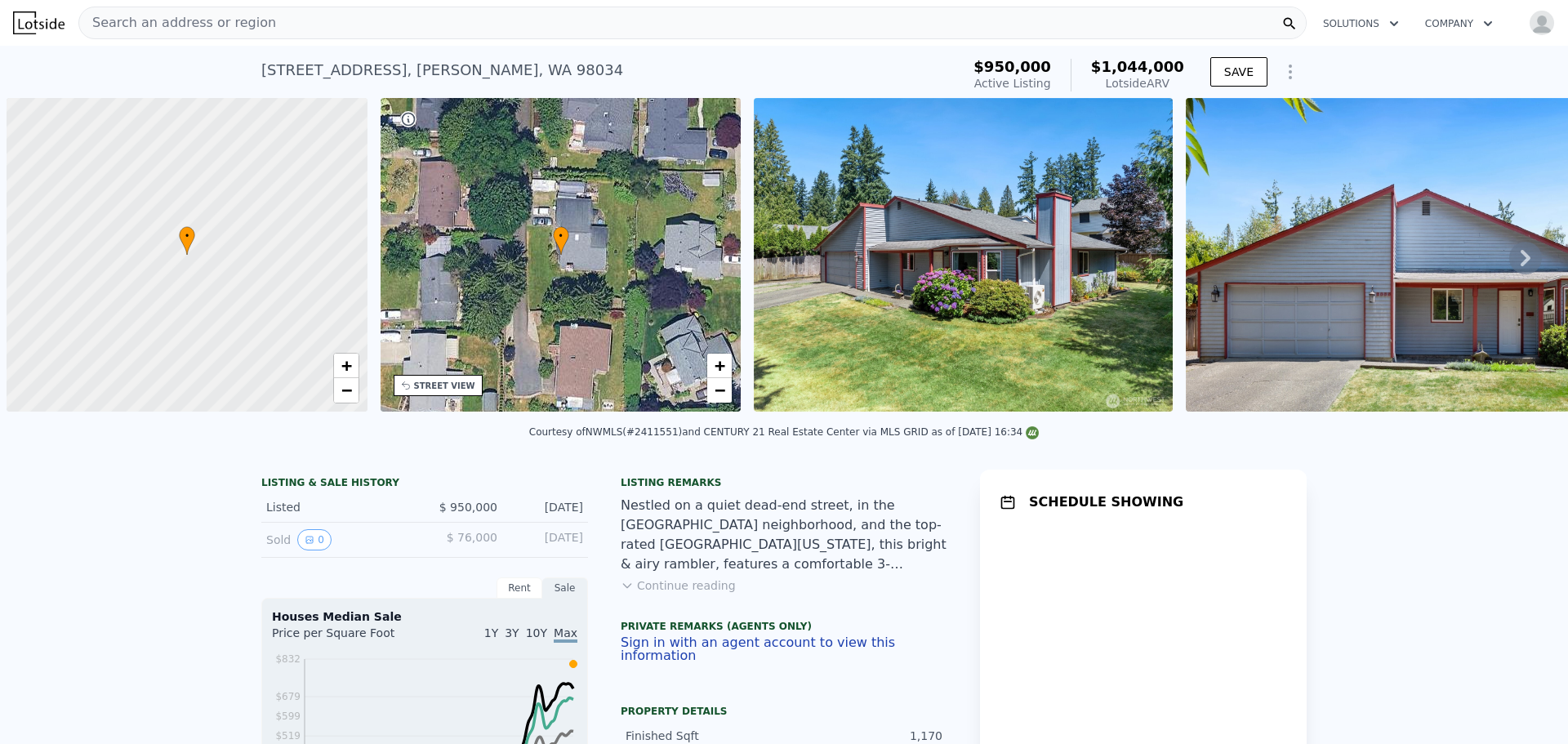
scroll to position [0, 7]
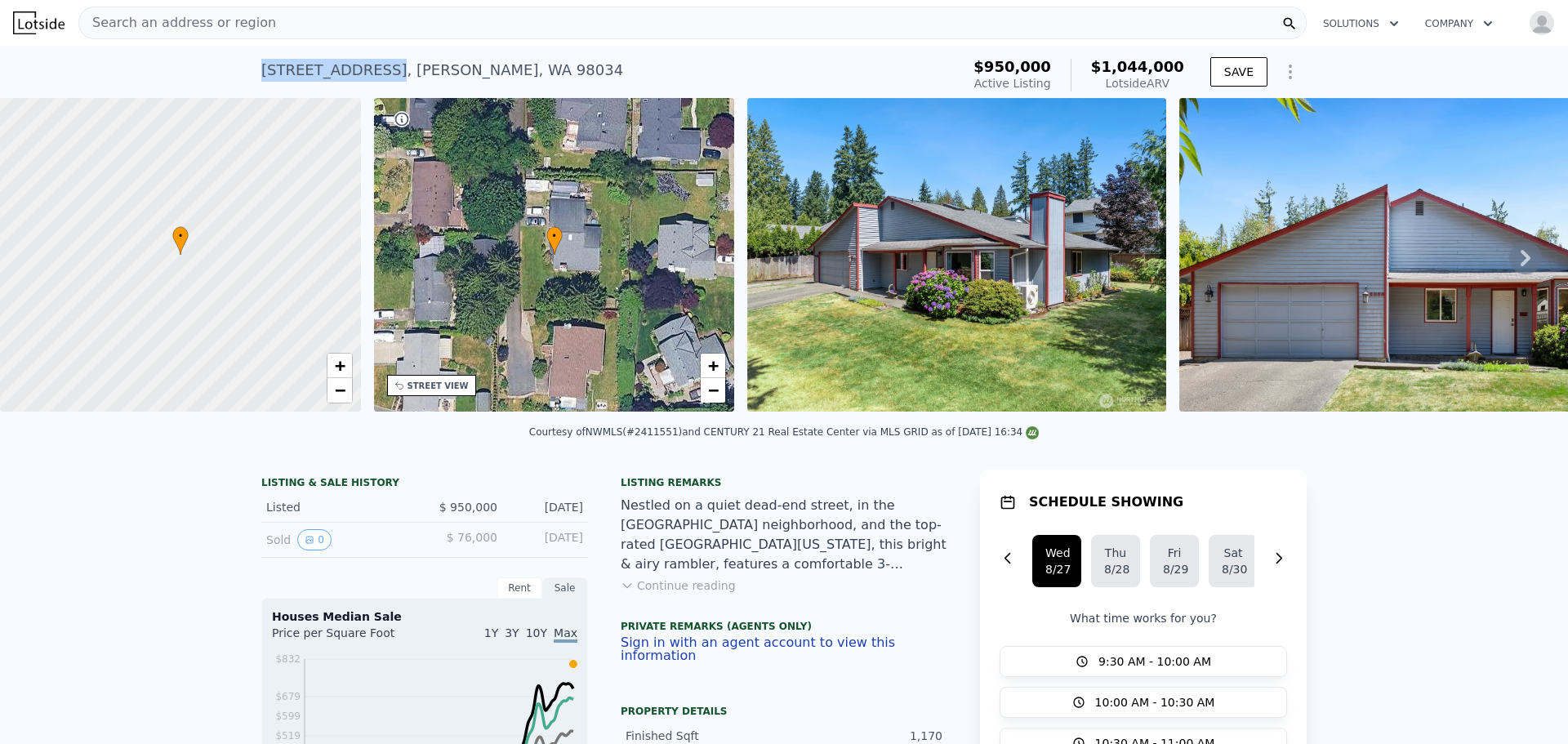
drag, startPoint x: 256, startPoint y: 69, endPoint x: 368, endPoint y: 79, distance: 112.4
click at [368, 79] on div "[STREET_ADDRESS]" at bounding box center [442, 70] width 361 height 22
copy div "[STREET_ADDRESS]"
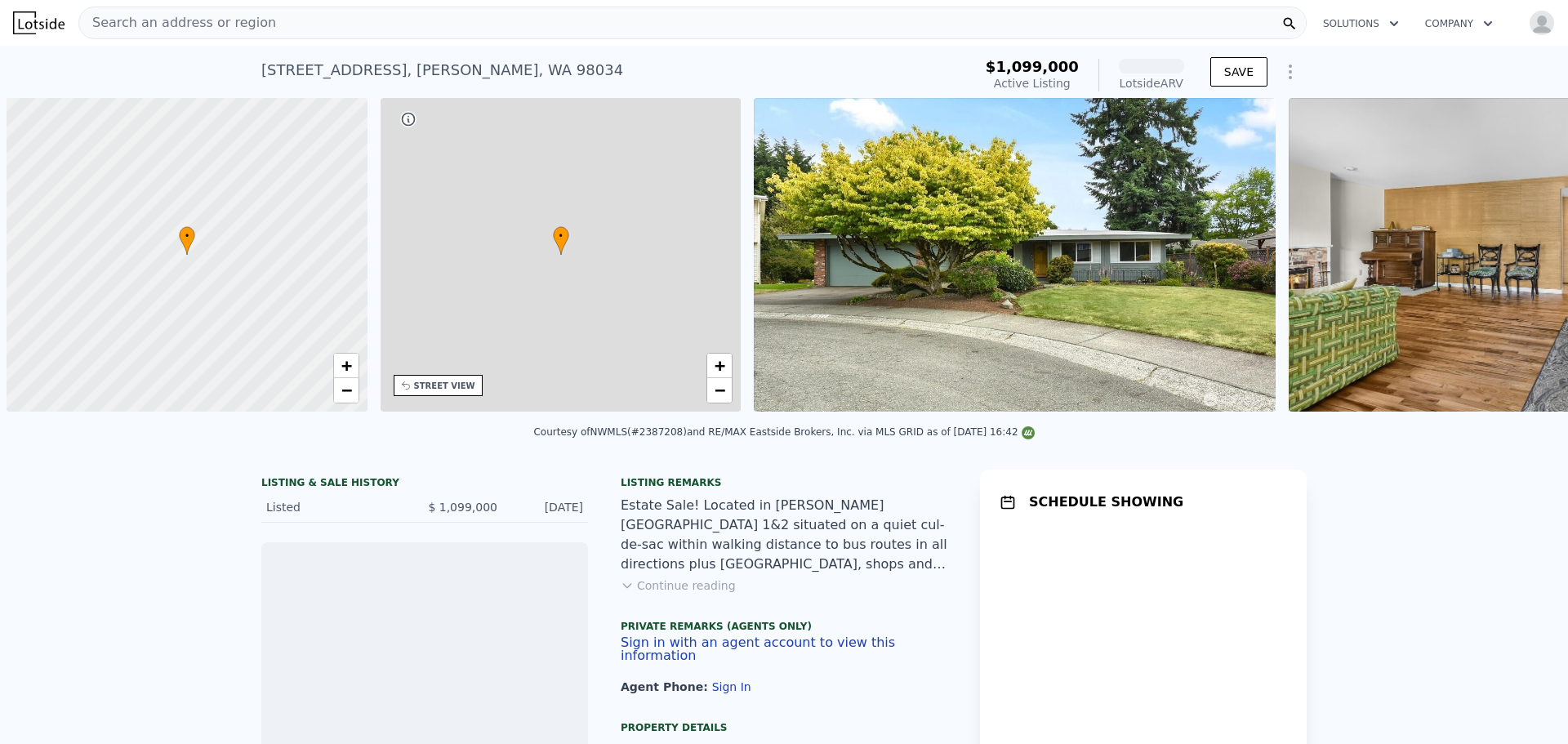
scroll to position [0, 7]
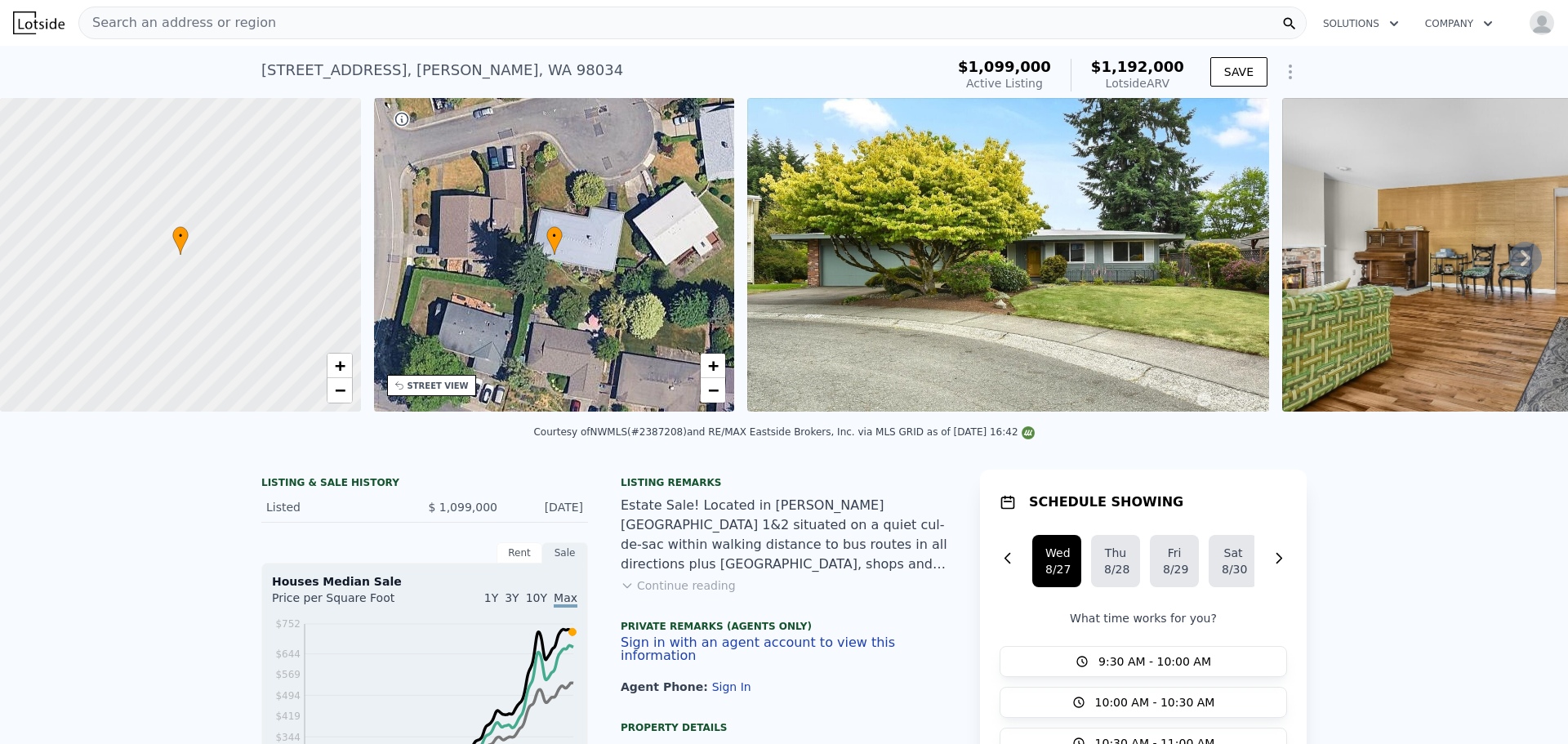
drag, startPoint x: 256, startPoint y: 69, endPoint x: 367, endPoint y: 62, distance: 111.2
click at [367, 62] on div "[STREET_ADDRESS]" at bounding box center [442, 70] width 361 height 22
copy div "[STREET_ADDRESS]"
